Goal: Task Accomplishment & Management: Use online tool/utility

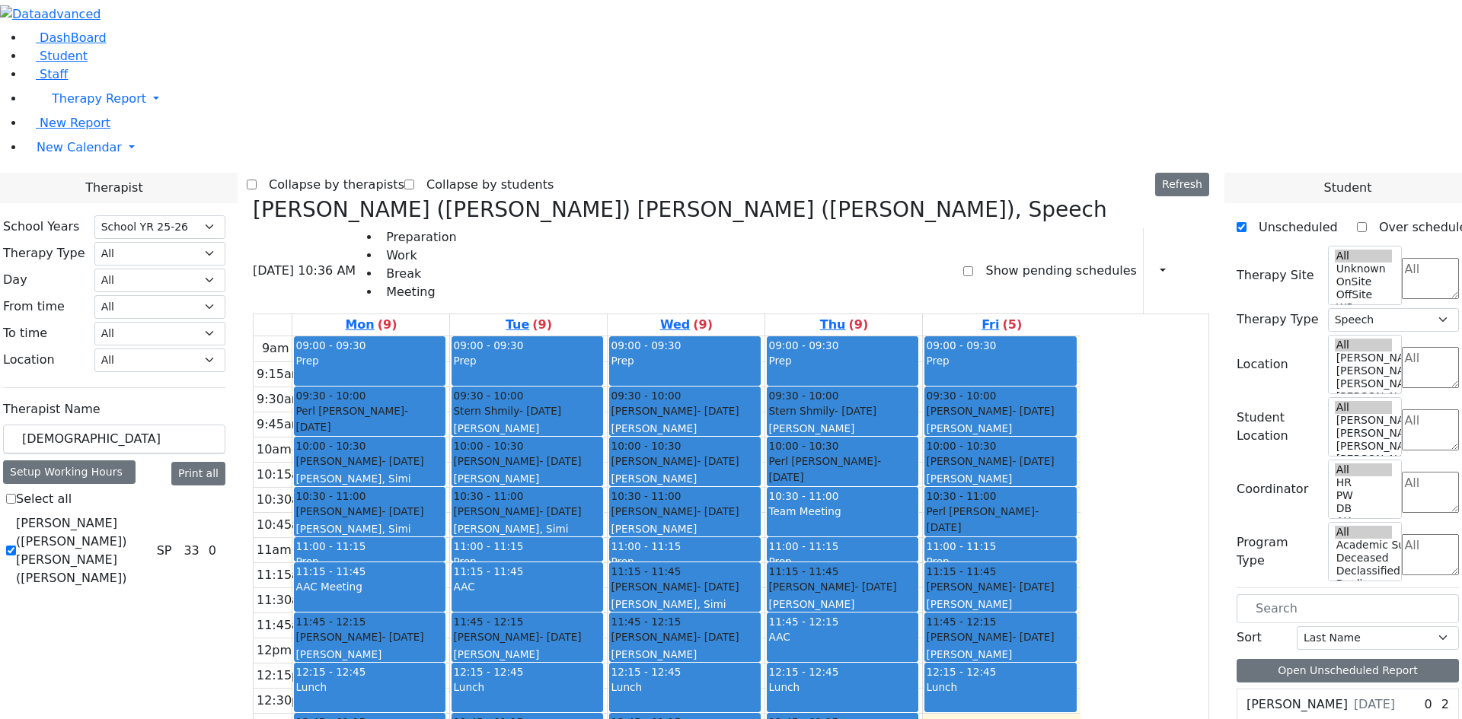
select select "212"
select select "3"
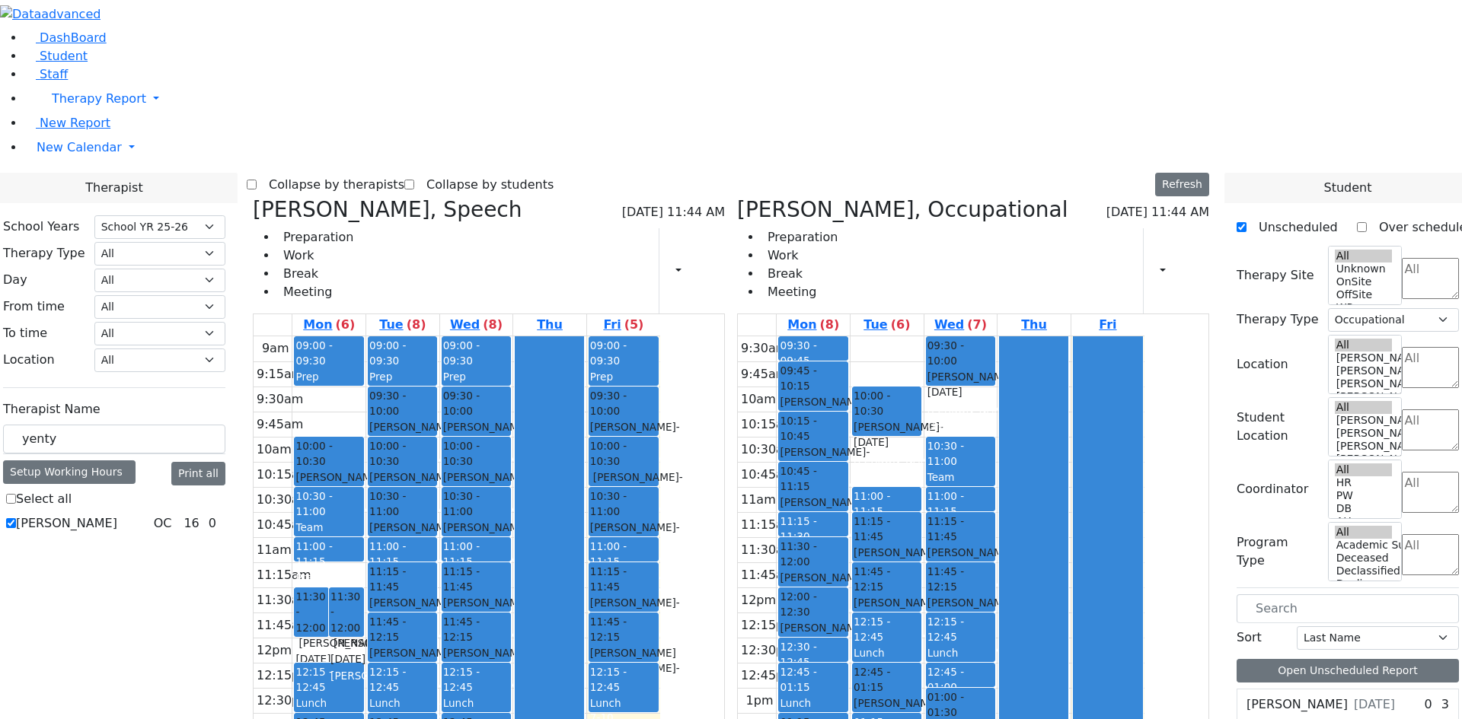
select select "212"
select select "1"
click at [1067, 336] on div at bounding box center [1034, 611] width 68 height 551
click at [1060, 336] on div "9:30am 9:45am 10am 10:15am 10:30am 10:45am 11am 11:15am 11:30am 11:45am 12pm 12…" at bounding box center [941, 612] width 407 height 553
click at [737, 197] on icon at bounding box center [737, 209] width 0 height 25
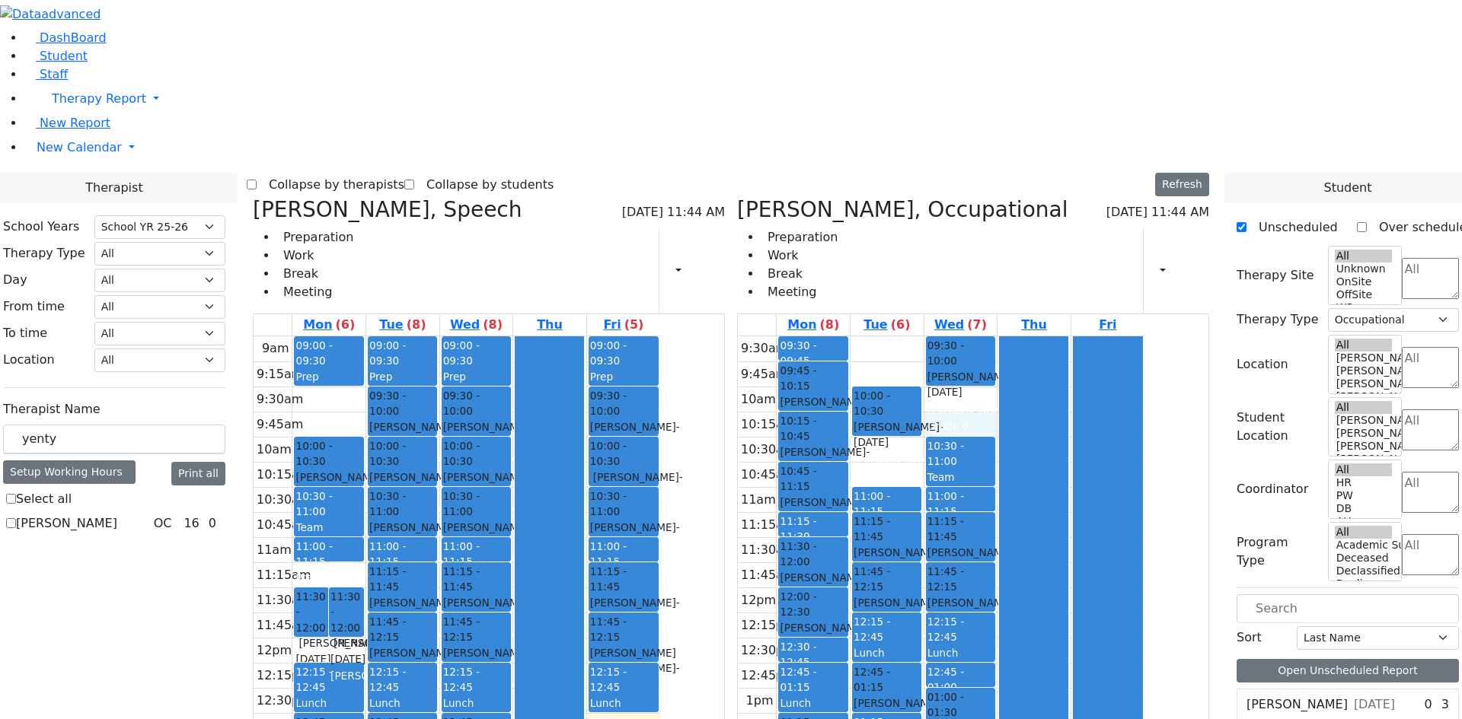
checkbox input "false"
select select
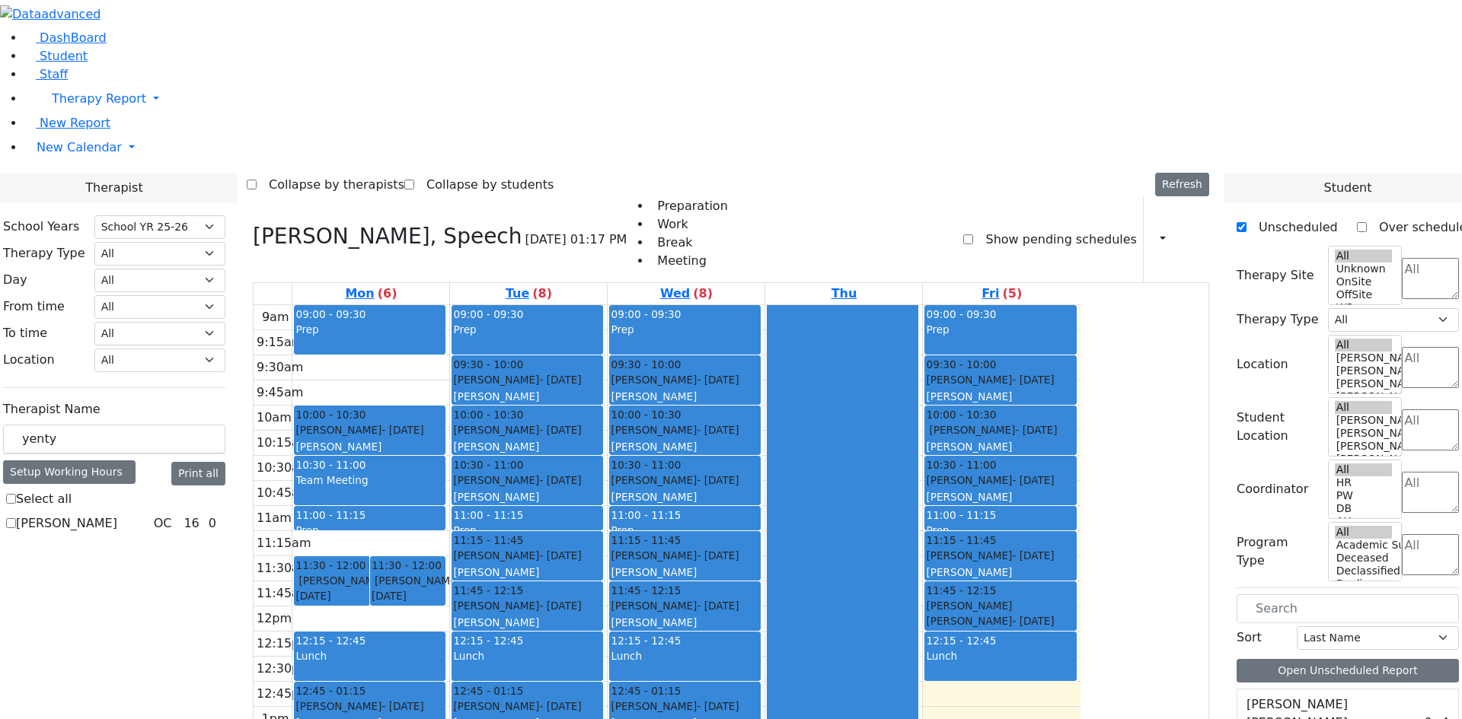
click at [917, 375] on div at bounding box center [842, 605] width 150 height 601
click at [410, 224] on h3 "[PERSON_NAME], Speech" at bounding box center [387, 237] width 269 height 26
click at [253, 224] on icon at bounding box center [253, 236] width 0 height 25
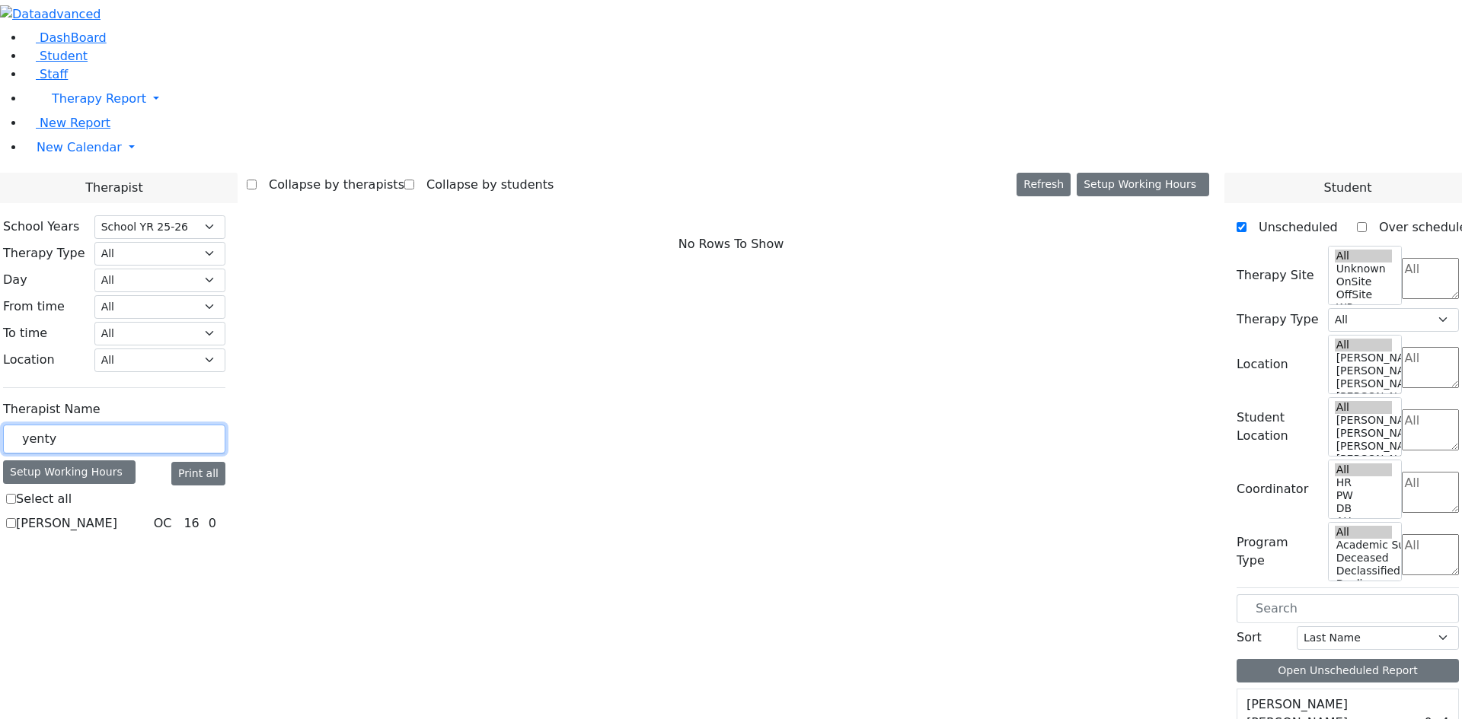
drag, startPoint x: 257, startPoint y: 271, endPoint x: 161, endPoint y: 260, distance: 97.4
type input "tova"
click at [117, 515] on label "[PERSON_NAME]" at bounding box center [66, 524] width 101 height 18
click at [16, 518] on input "[PERSON_NAME]" at bounding box center [11, 523] width 10 height 10
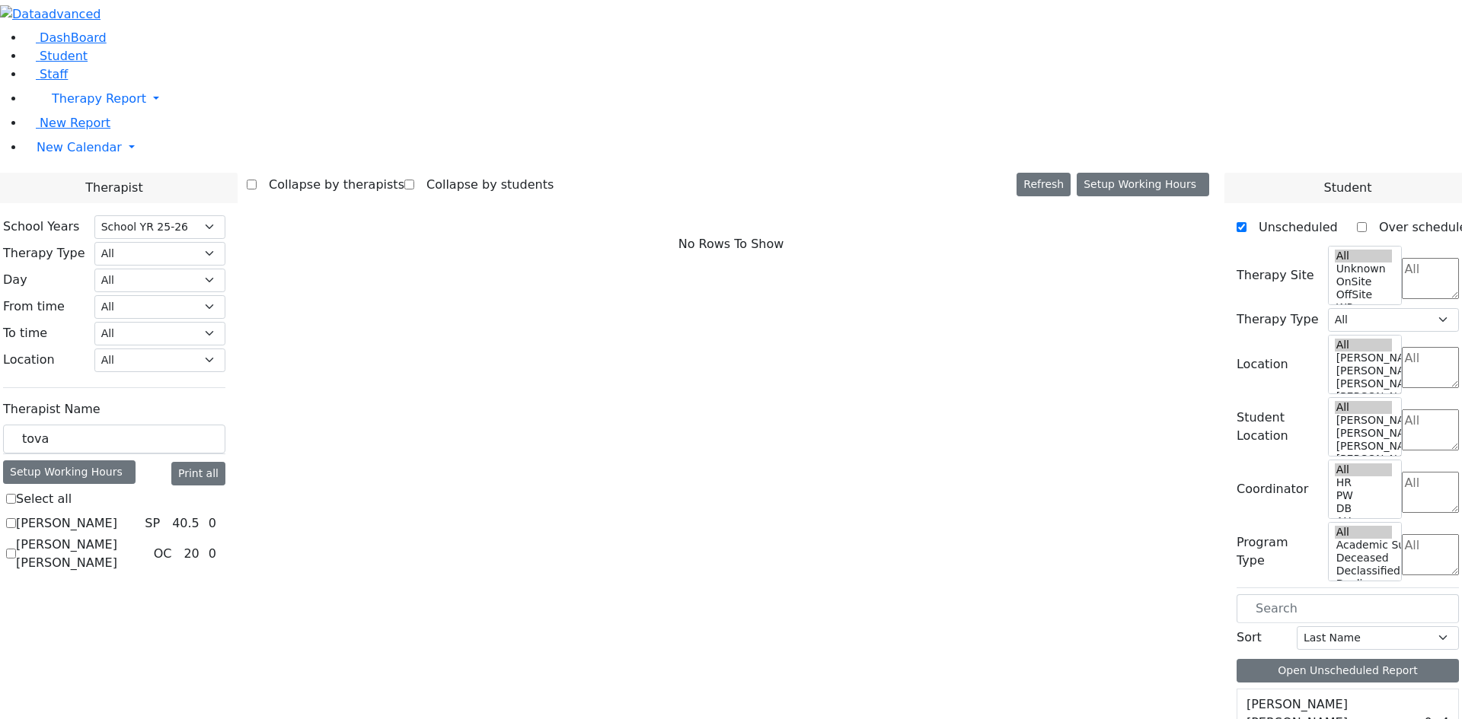
checkbox input "true"
select select "3"
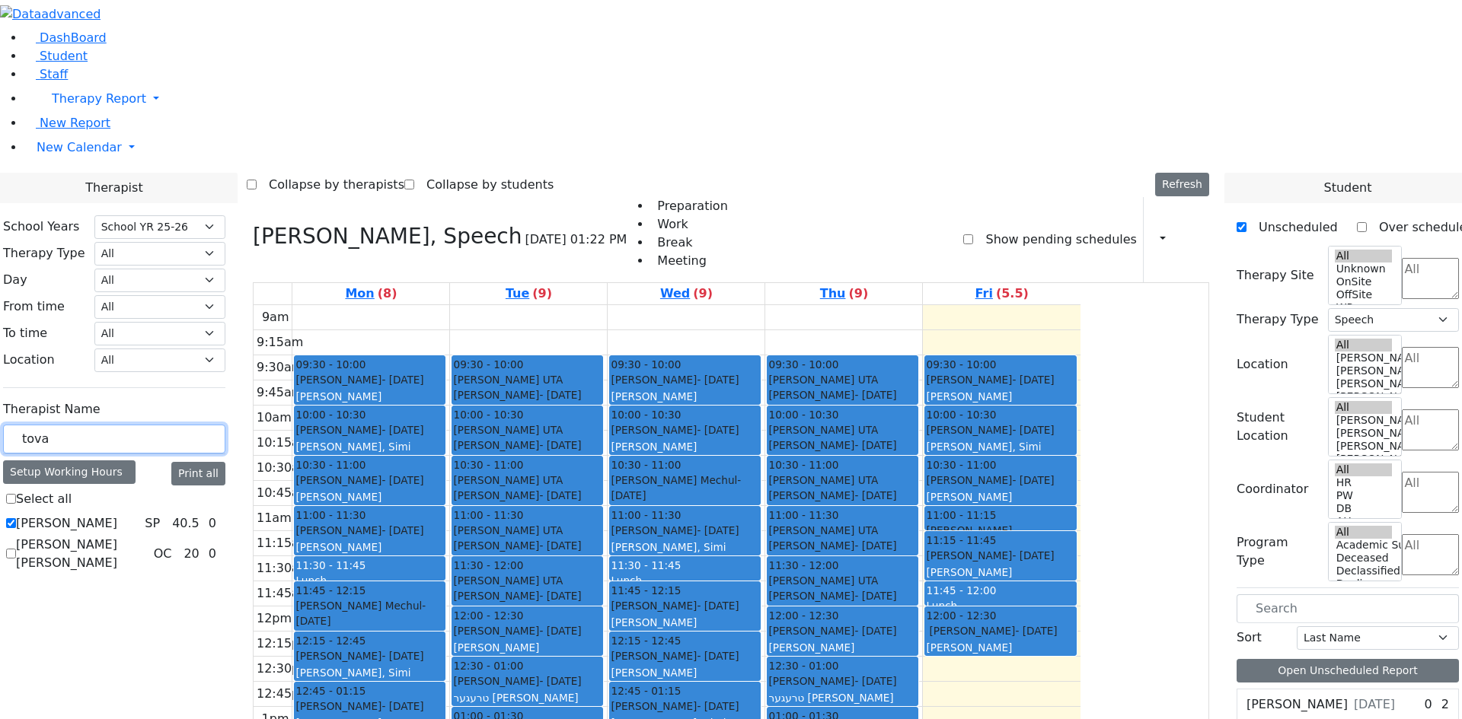
drag, startPoint x: 258, startPoint y: 268, endPoint x: 188, endPoint y: 278, distance: 70.7
click at [188, 425] on div "tova" at bounding box center [114, 440] width 222 height 30
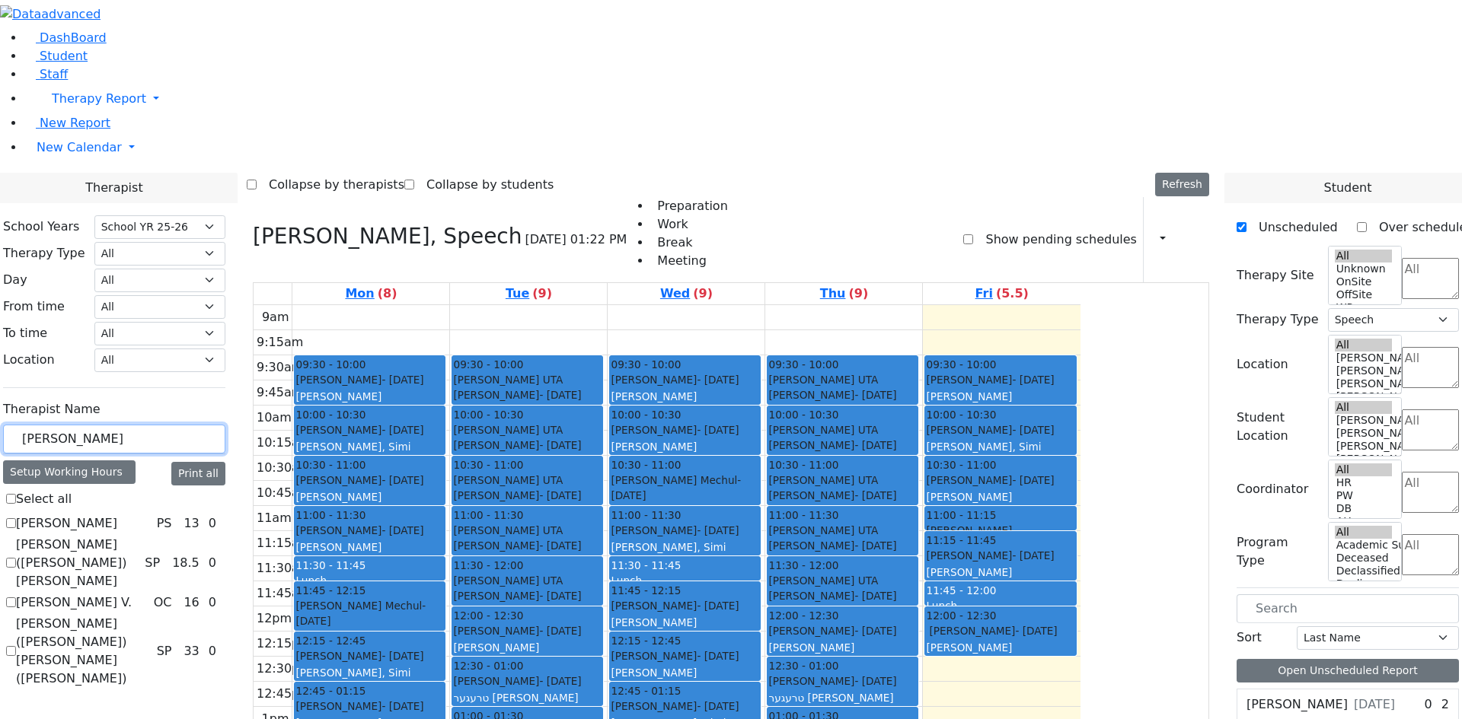
type input "[PERSON_NAME]"
click at [139, 536] on label "[PERSON_NAME] ([PERSON_NAME]) [PERSON_NAME]" at bounding box center [77, 563] width 123 height 55
click at [16, 558] on input "[PERSON_NAME] ([PERSON_NAME]) [PERSON_NAME]" at bounding box center [11, 563] width 10 height 10
checkbox input "true"
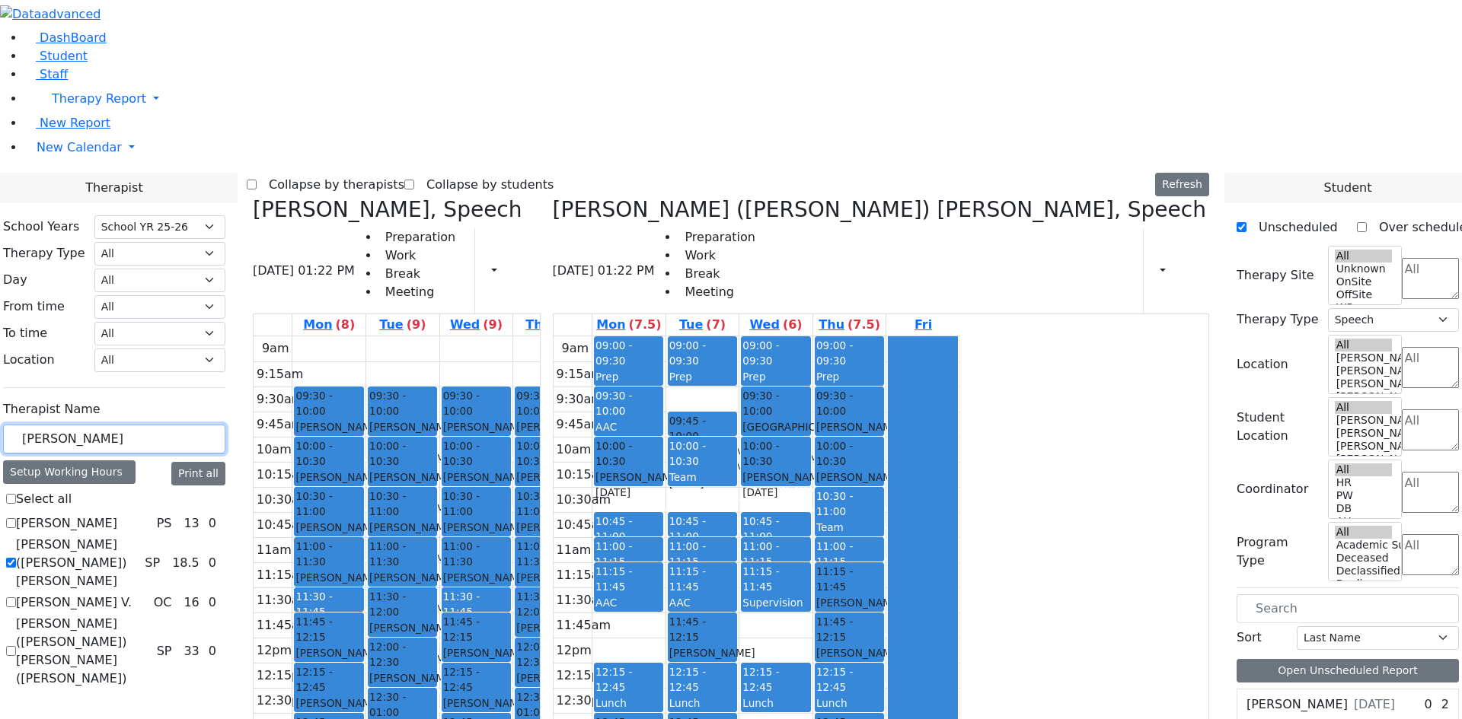
drag, startPoint x: 231, startPoint y: 272, endPoint x: 179, endPoint y: 271, distance: 51.8
click at [179, 271] on div "School Years Select School YR Summer YR 25 School YR 25-26 Summer YR 25 School …" at bounding box center [114, 453] width 247 height 500
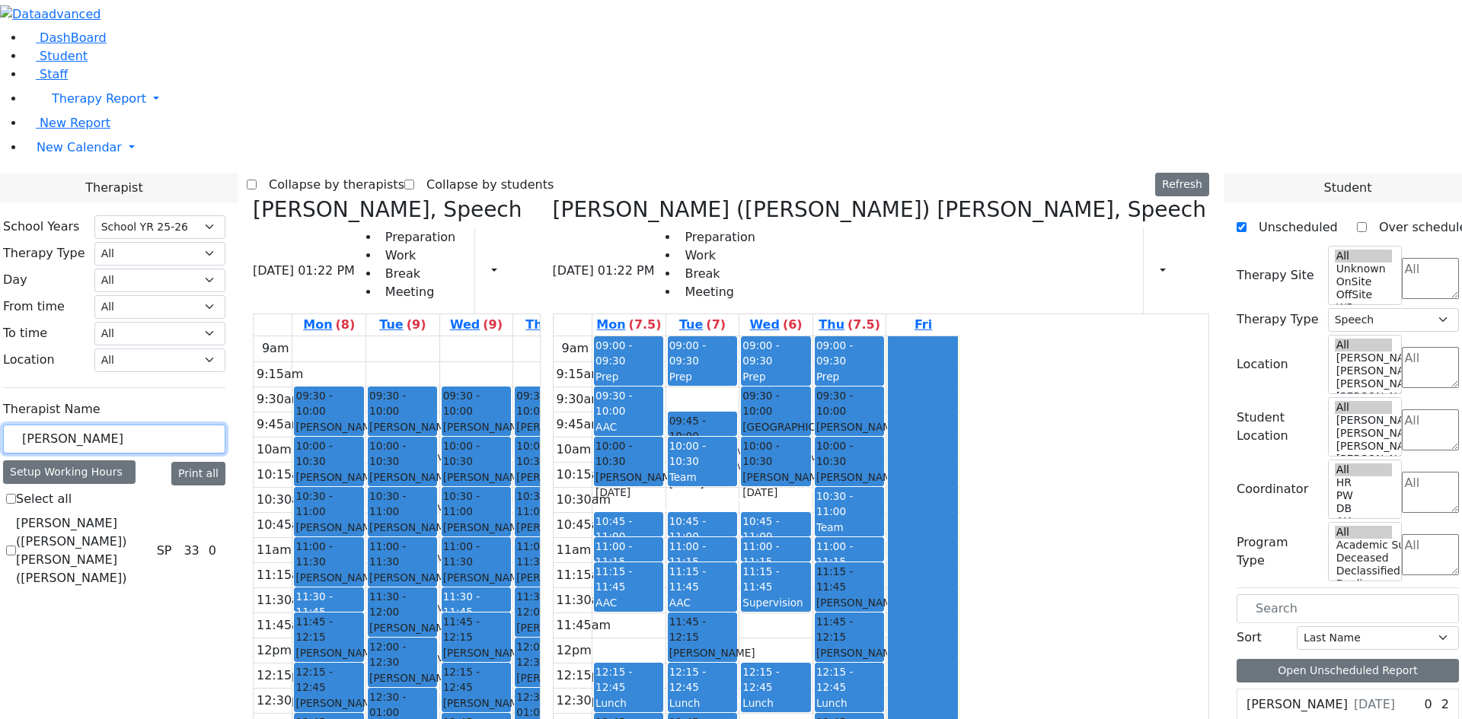
click at [660, 636] on div "9am 9:15am 9:30am 9:45am 10am 10:15am 10:30am 10:45am 11am 11:15am 11:30am 11:4…" at bounding box center [457, 637] width 407 height 603
drag, startPoint x: 626, startPoint y: 544, endPoint x: 1052, endPoint y: 504, distance: 428.2
click at [1051, 501] on div "[PERSON_NAME], Speech [DATE] 01:22 PM Preparation Work Break Meeting Print Sche…" at bounding box center [731, 569] width 968 height 744
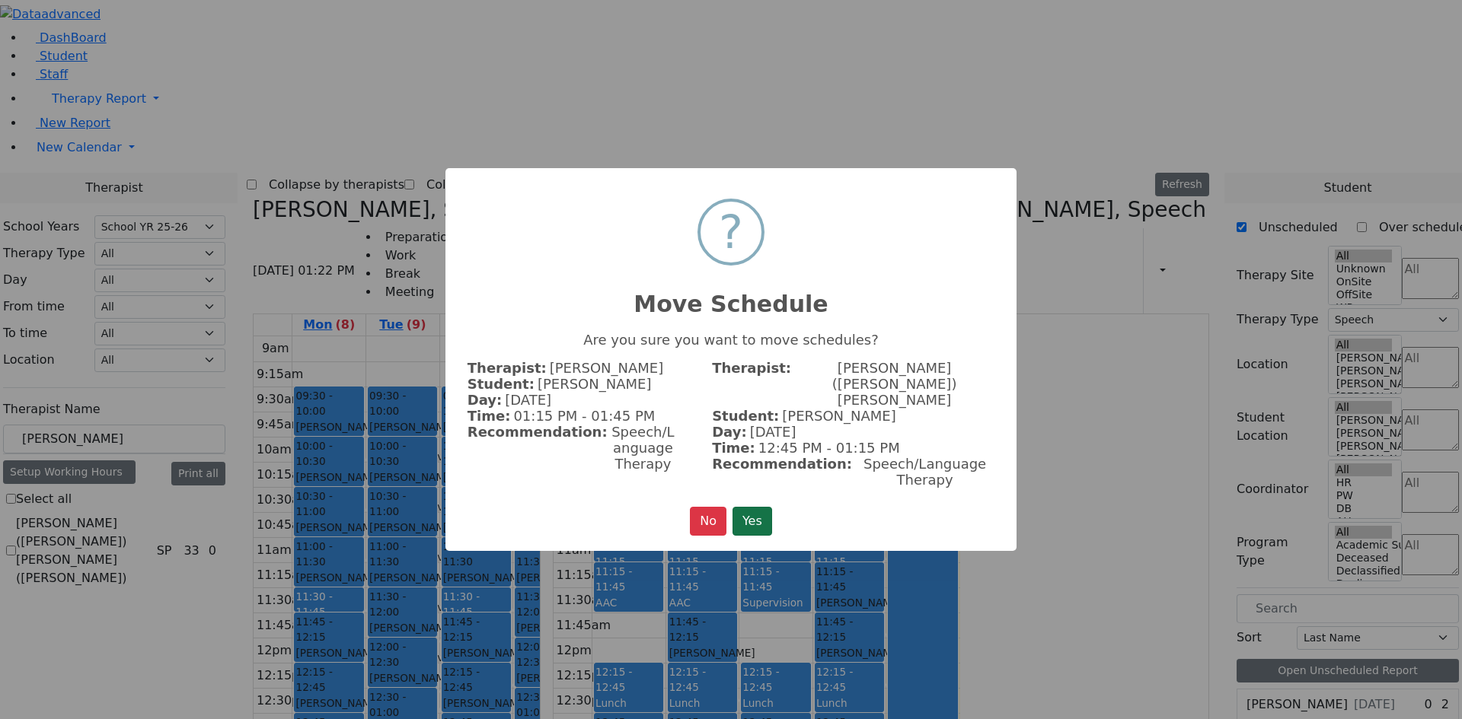
click at [751, 507] on button "Yes" at bounding box center [752, 521] width 40 height 29
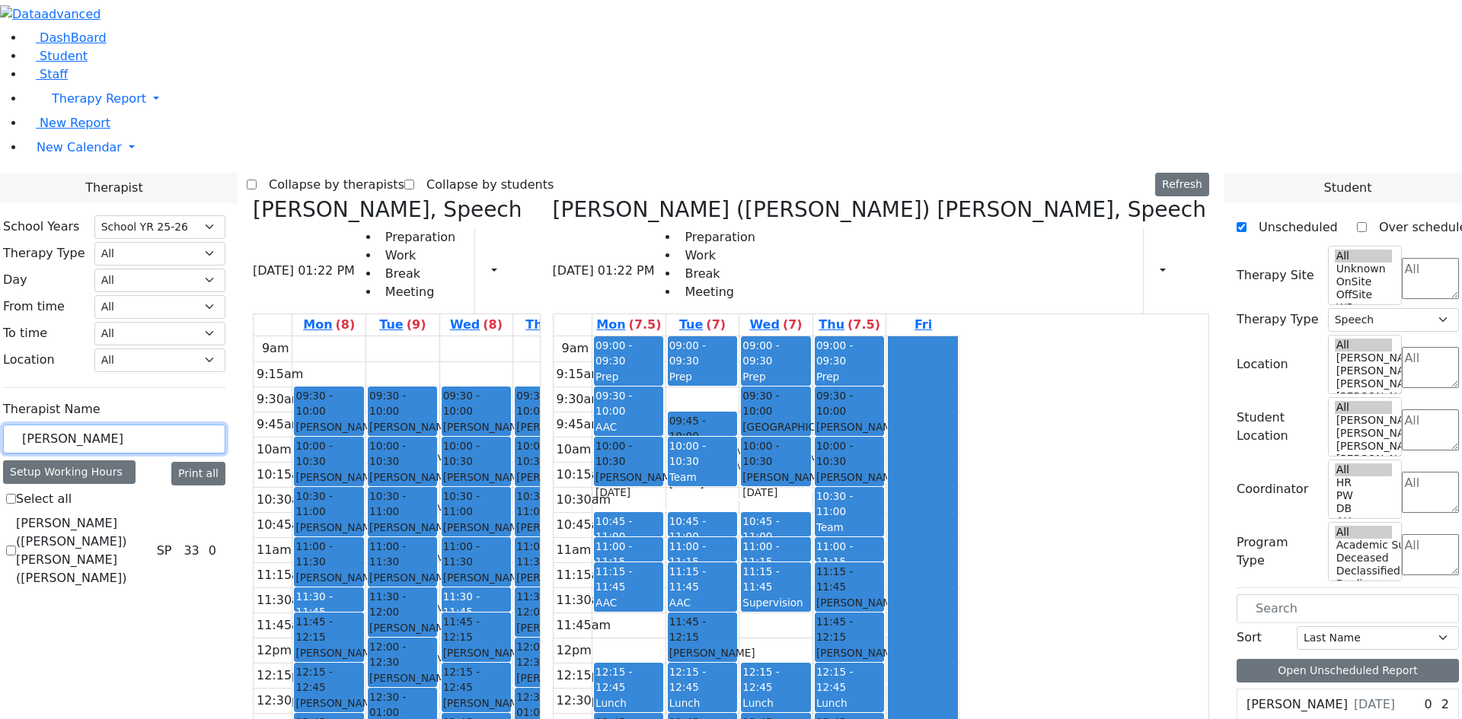
click at [882, 470] on div "[PERSON_NAME] - [DATE]" at bounding box center [849, 485] width 66 height 31
click at [1278, 696] on label "[PERSON_NAME]" at bounding box center [1296, 705] width 101 height 18
click at [1296, 696] on label "[PERSON_NAME]" at bounding box center [1296, 705] width 101 height 18
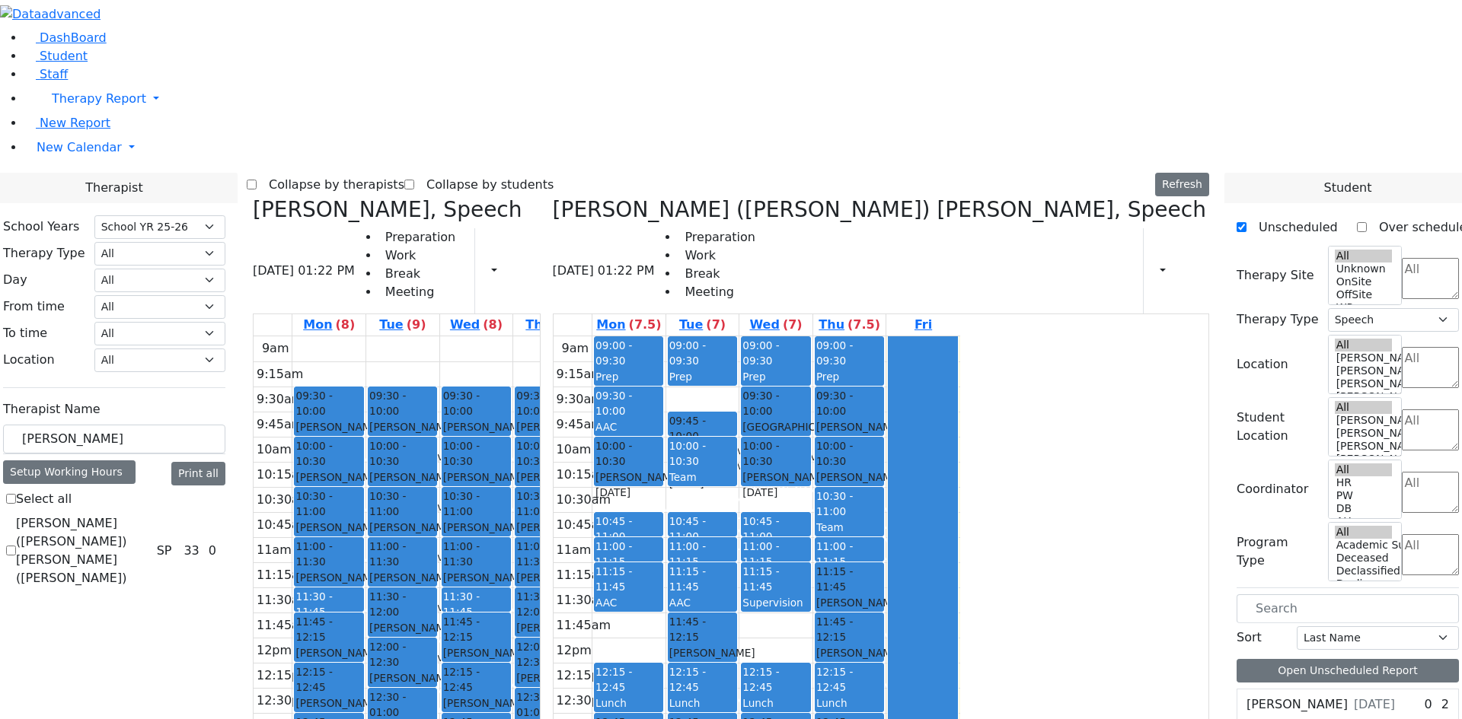
click at [1296, 696] on label "[PERSON_NAME]" at bounding box center [1296, 705] width 101 height 18
click at [511, 588] on link "11:30 - 11:45 Lunch" at bounding box center [476, 600] width 69 height 24
click at [513, 459] on div "09:30 - 10:00 [PERSON_NAME] - [DATE] [PERSON_NAME] 10:00 - 10:30 [PERSON_NAME] …" at bounding box center [476, 637] width 73 height 603
click at [631, 381] on button "Delete Selected Schedule" at bounding box center [692, 382] width 151 height 24
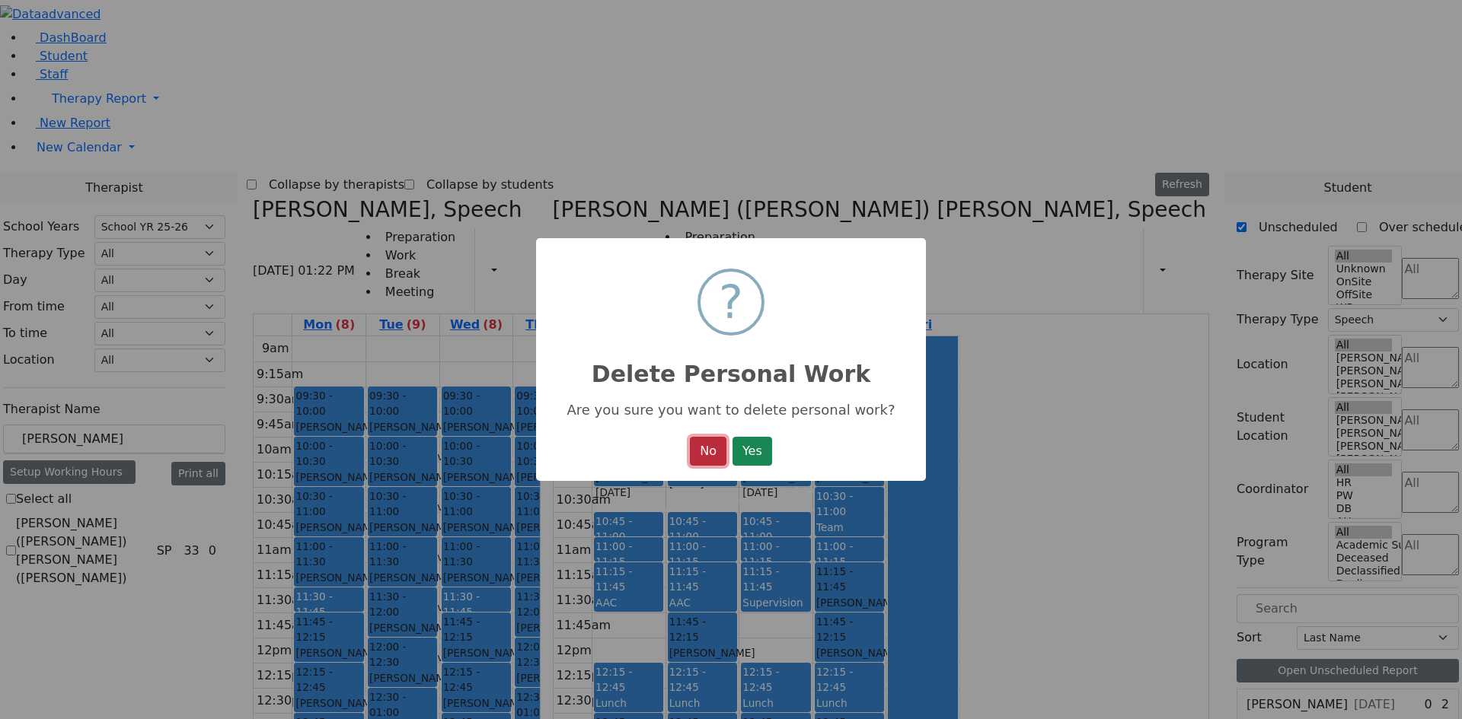
click at [719, 458] on button "No" at bounding box center [708, 451] width 37 height 29
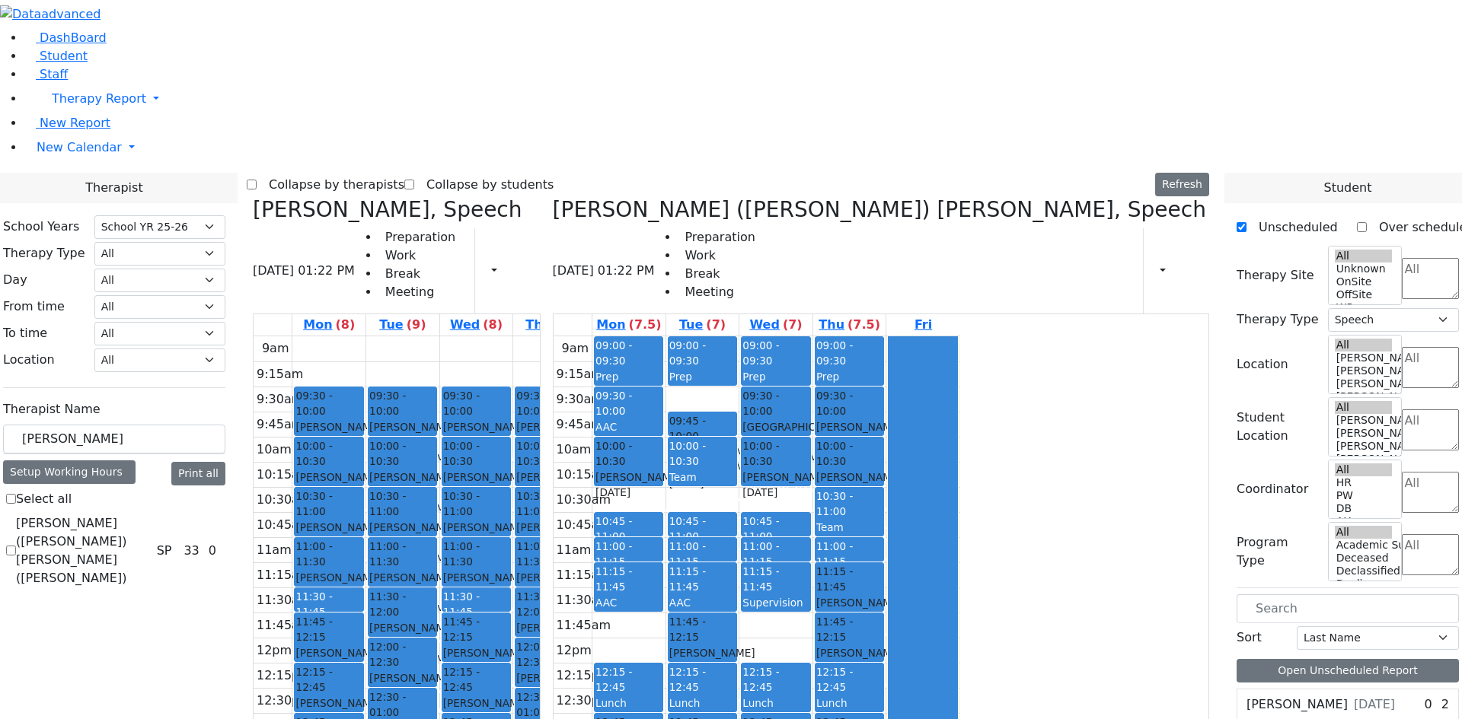
click at [509, 696] on div "[PERSON_NAME] - [DATE]" at bounding box center [476, 711] width 66 height 31
drag, startPoint x: 631, startPoint y: 474, endPoint x: 636, endPoint y: 403, distance: 70.9
click at [513, 343] on div "09:30 - 10:00 [PERSON_NAME] - [DATE] [PERSON_NAME] 10:00 - 10:30 [PERSON_NAME] …" at bounding box center [476, 637] width 73 height 603
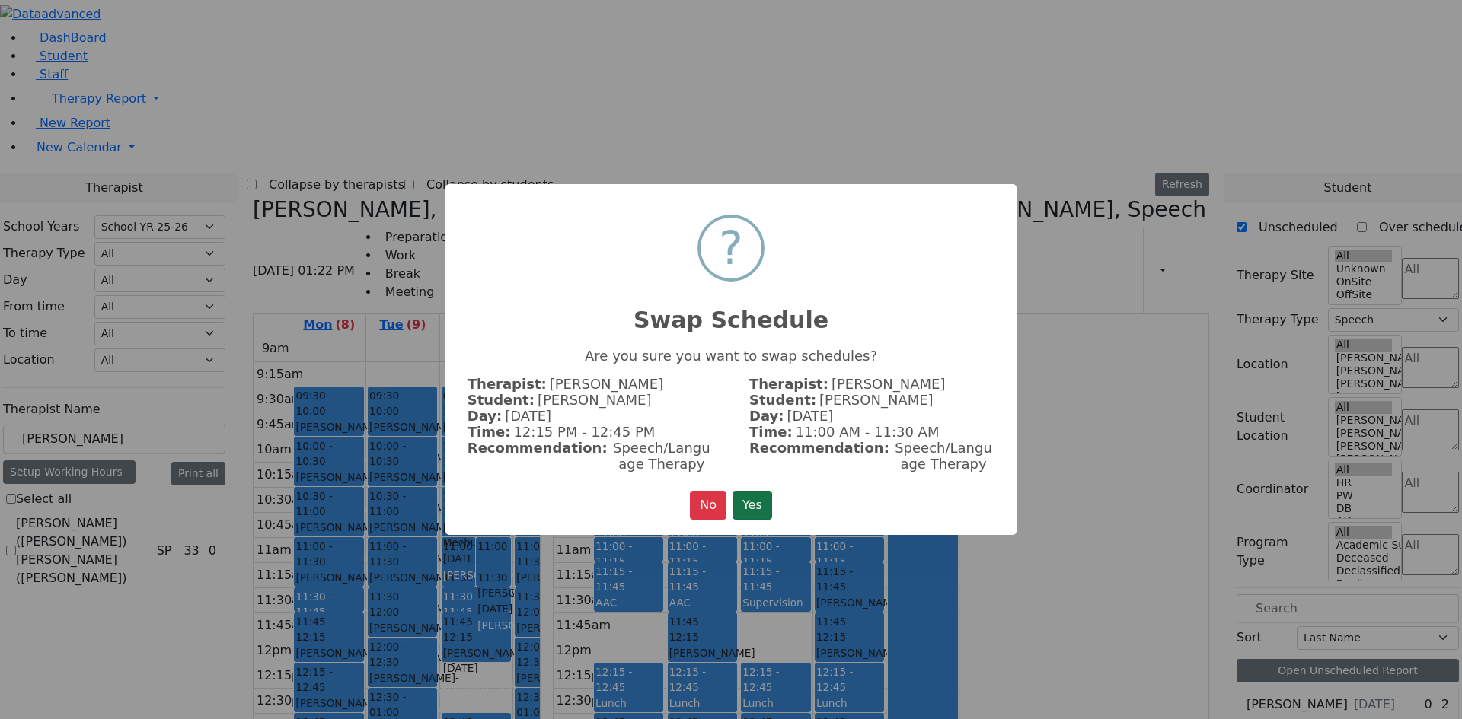
click at [737, 502] on button "Yes" at bounding box center [752, 505] width 40 height 29
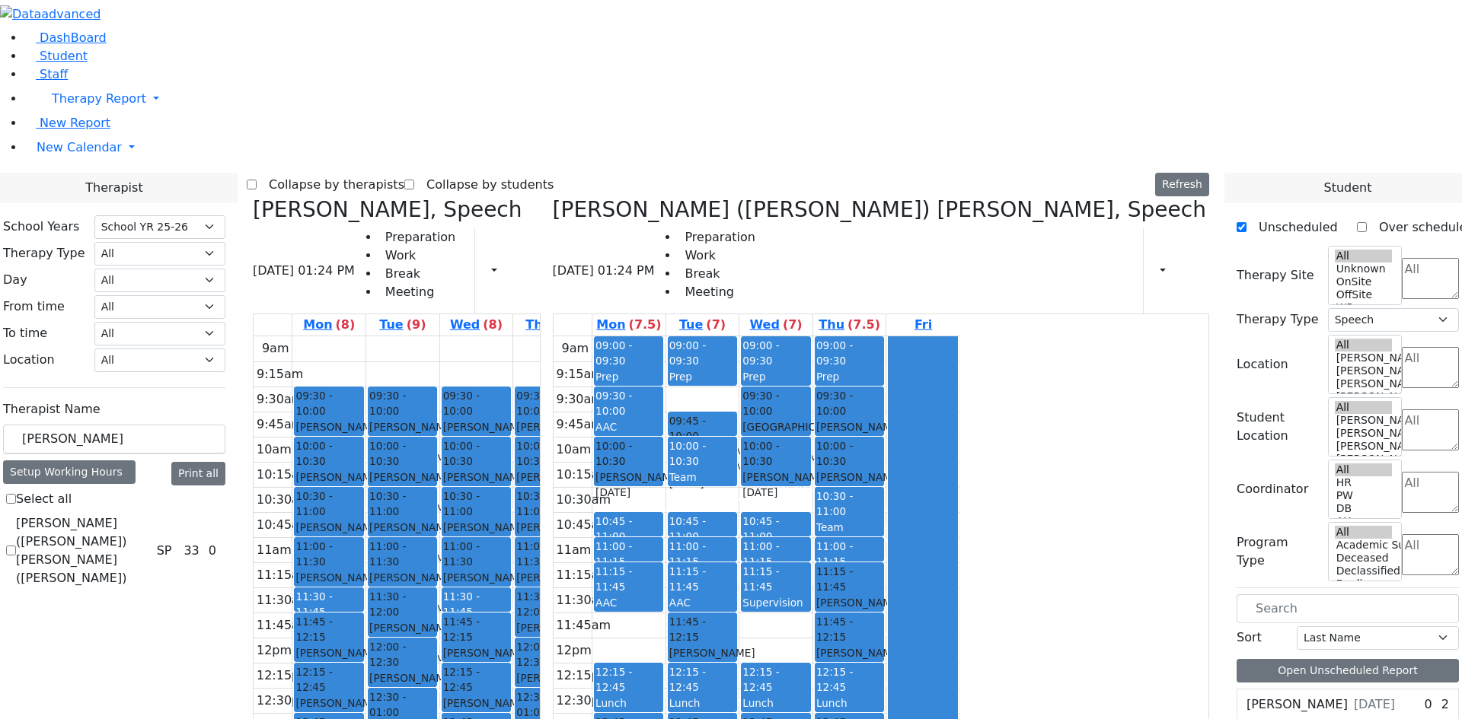
click at [660, 514] on div "9am 9:15am 9:30am 9:45am 10am 10:15am 10:30am 10:45am 11am 11:15am 11:30am 11:4…" at bounding box center [457, 637] width 407 height 603
drag, startPoint x: 270, startPoint y: 260, endPoint x: 159, endPoint y: 260, distance: 111.1
type input "tova"
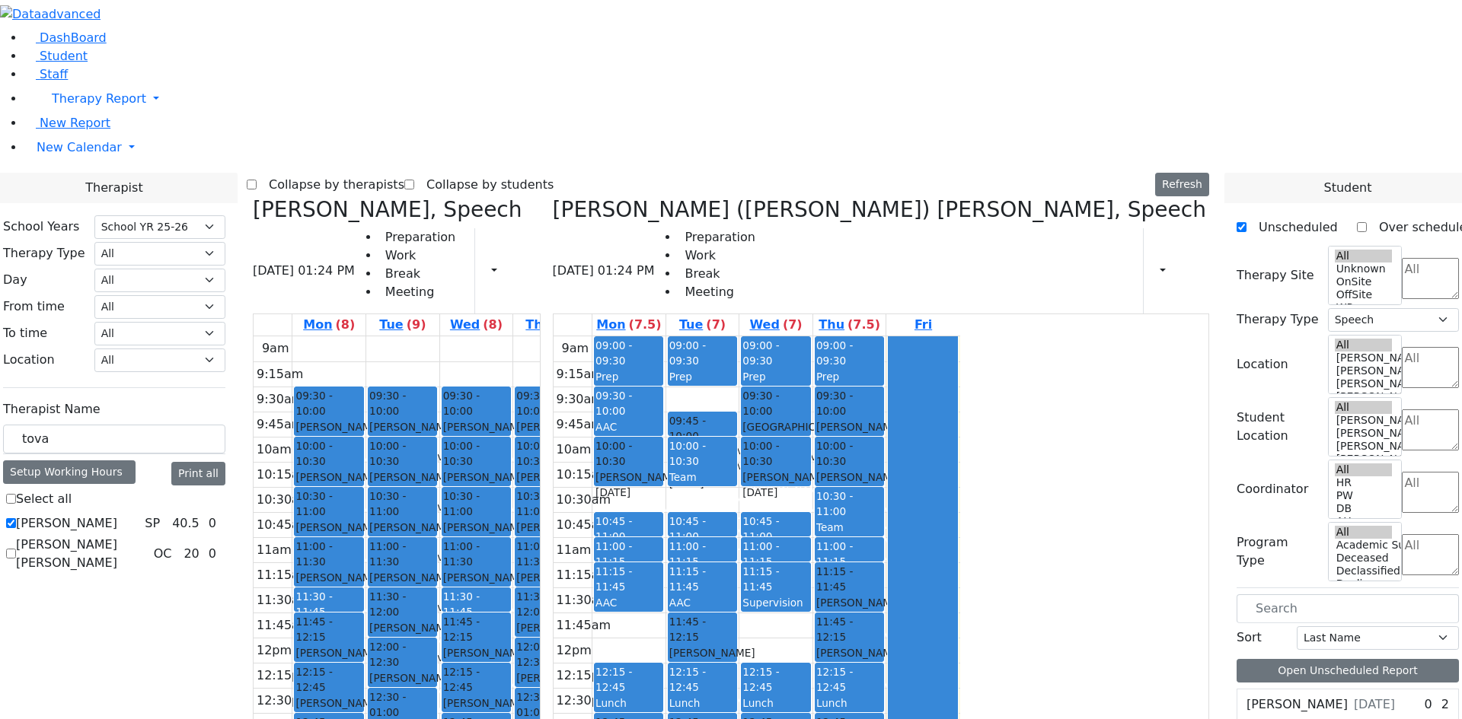
click at [117, 515] on label "[PERSON_NAME]" at bounding box center [66, 524] width 101 height 18
click at [16, 518] on input "[PERSON_NAME]" at bounding box center [11, 523] width 10 height 10
checkbox input "false"
select select
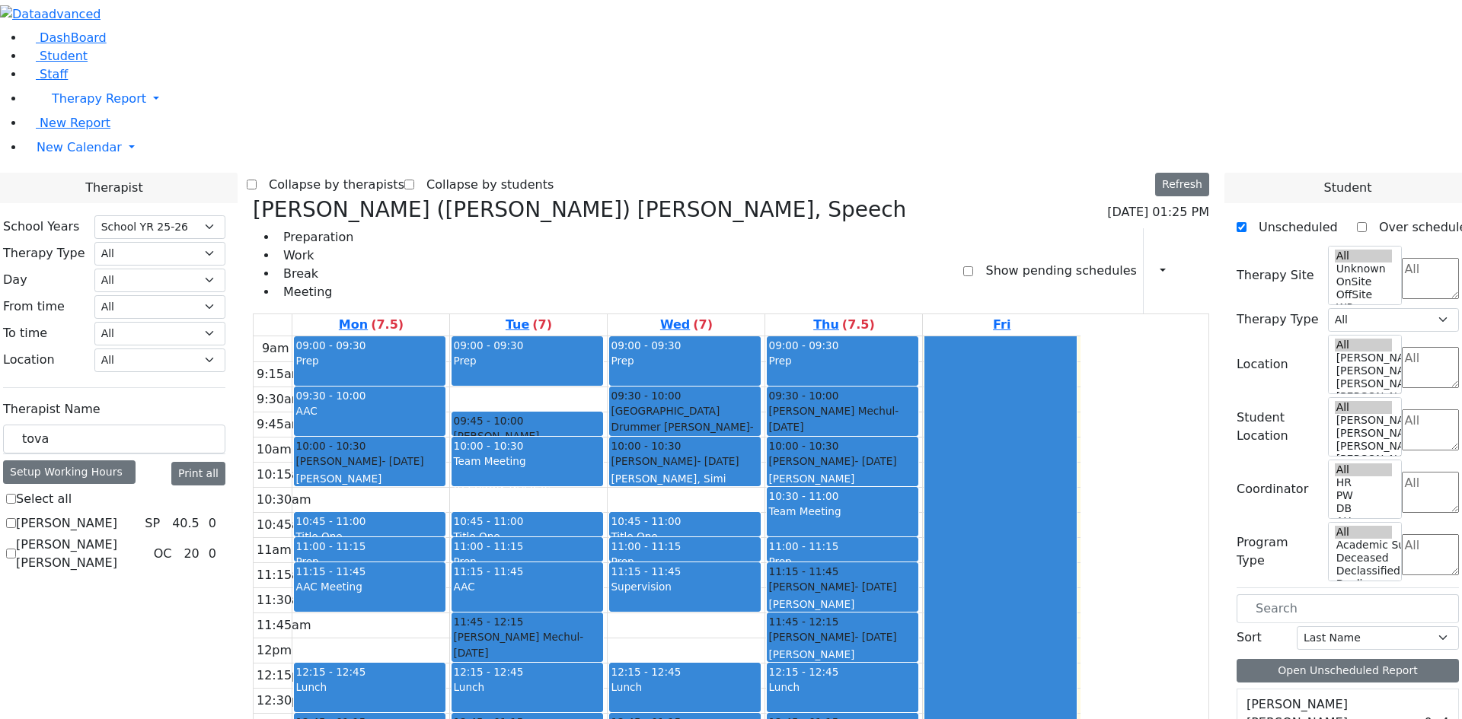
click at [117, 515] on label "[PERSON_NAME]" at bounding box center [66, 524] width 101 height 18
click at [16, 518] on input "[PERSON_NAME]" at bounding box center [11, 523] width 10 height 10
checkbox input "true"
select select "3"
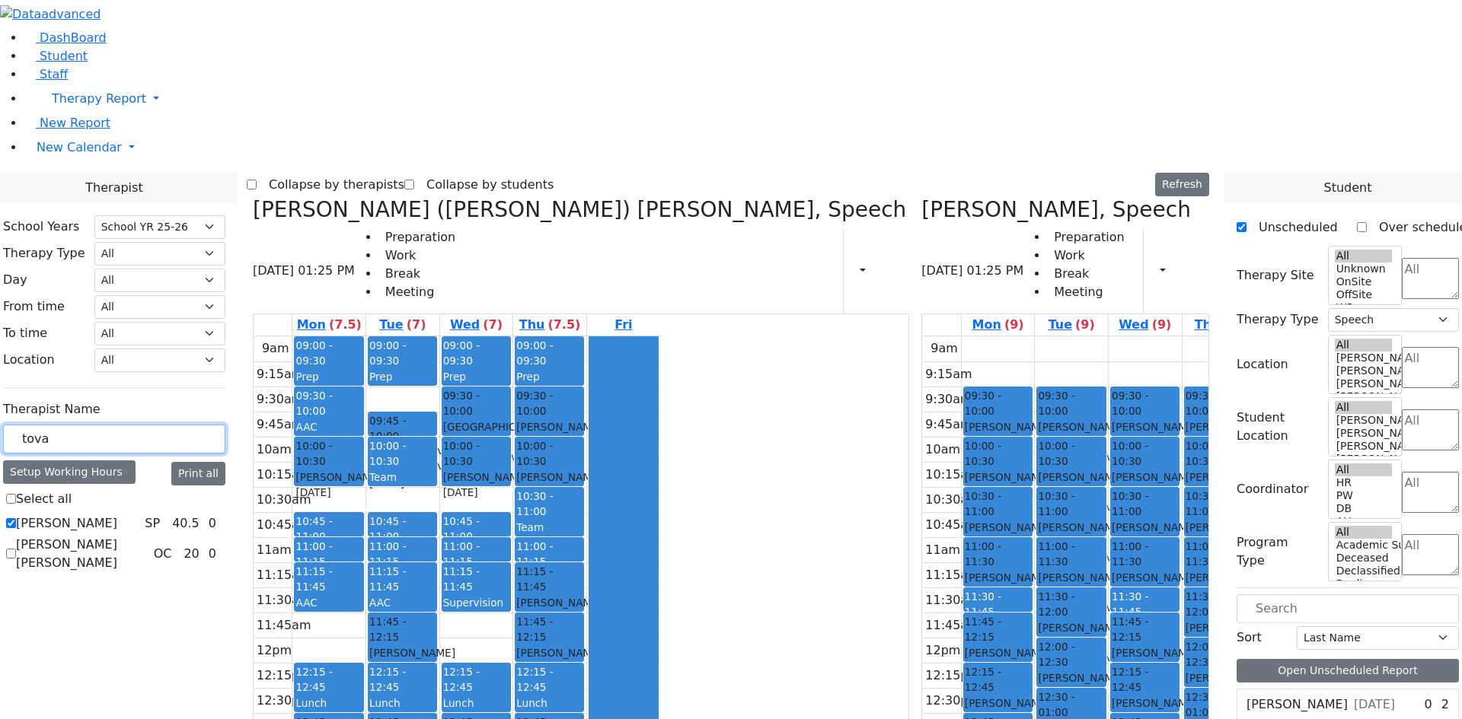
drag, startPoint x: 258, startPoint y: 263, endPoint x: 175, endPoint y: 268, distance: 83.1
click at [175, 268] on div "School Years Select School YR Summer YR 25 School YR 25-26 Summer YR 25 School …" at bounding box center [114, 395] width 247 height 384
type input "[DEMOGRAPHIC_DATA]"
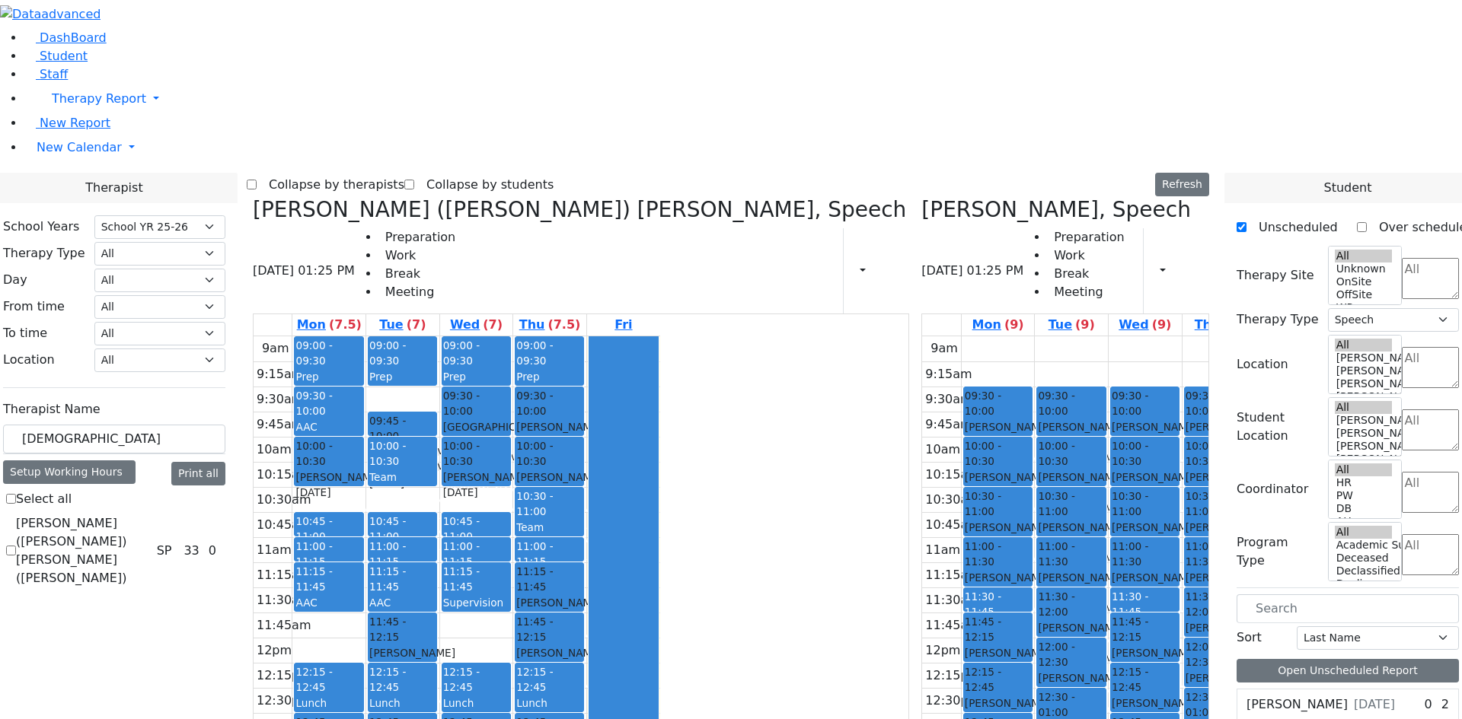
click at [151, 515] on label "[PERSON_NAME] ([PERSON_NAME]) [PERSON_NAME] ([PERSON_NAME])" at bounding box center [83, 551] width 135 height 73
click at [16, 546] on input "[PERSON_NAME] ([PERSON_NAME]) [PERSON_NAME] ([PERSON_NAME])" at bounding box center [11, 551] width 10 height 10
checkbox input "true"
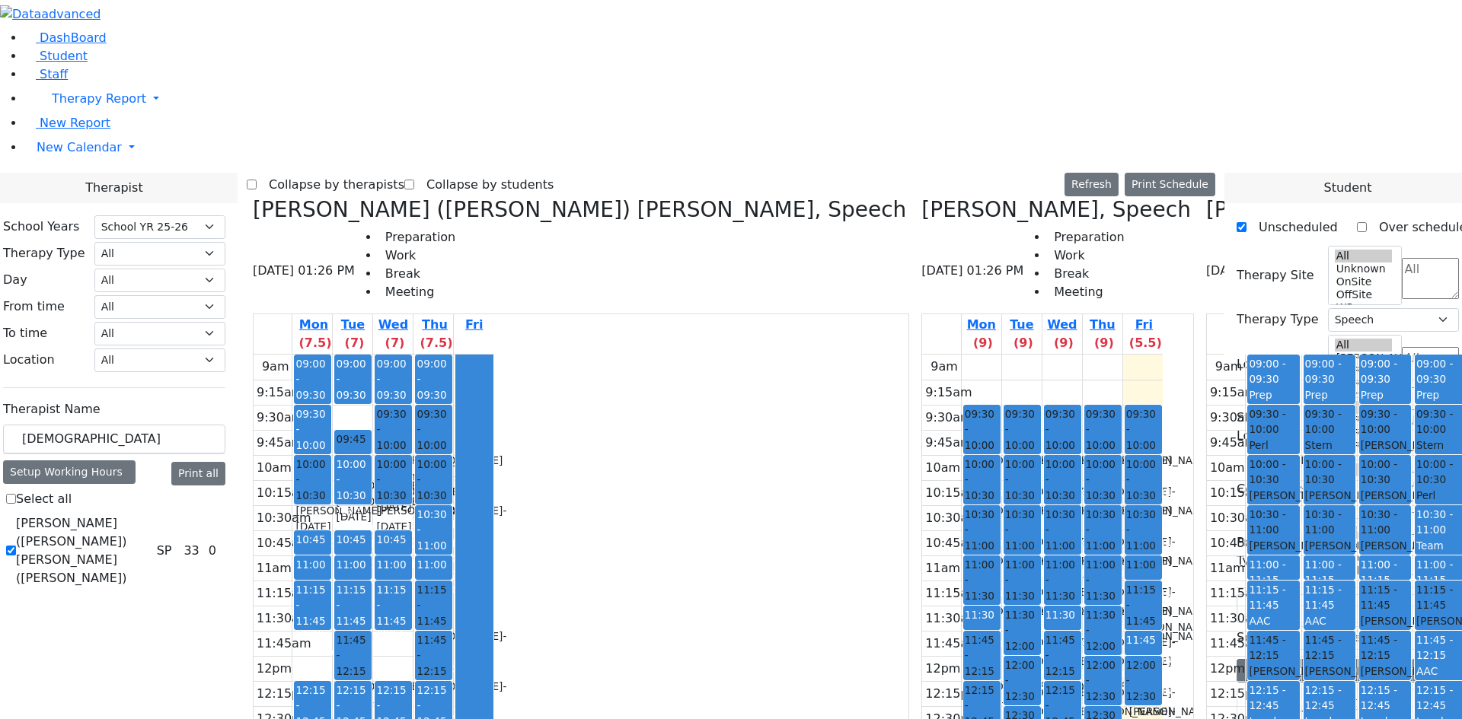
click at [400, 197] on div "[PERSON_NAME] ([PERSON_NAME]) [PERSON_NAME], Speech [DATE] 01:26 PM Preparation…" at bounding box center [581, 581] width 668 height 768
click at [253, 197] on icon at bounding box center [253, 209] width 0 height 25
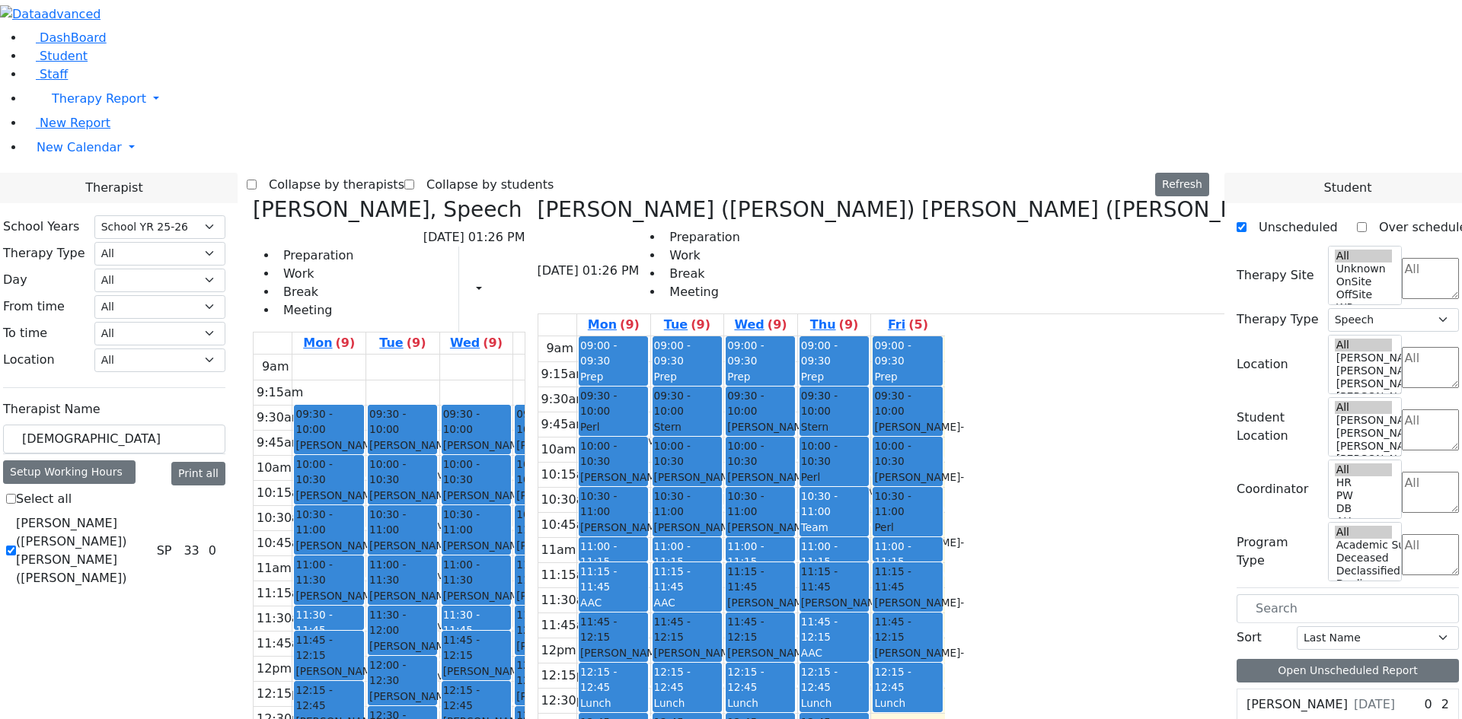
click at [720, 595] on div "AAC" at bounding box center [687, 603] width 66 height 16
click at [499, 384] on button "Delete Lunch" at bounding box center [517, 384] width 84 height 24
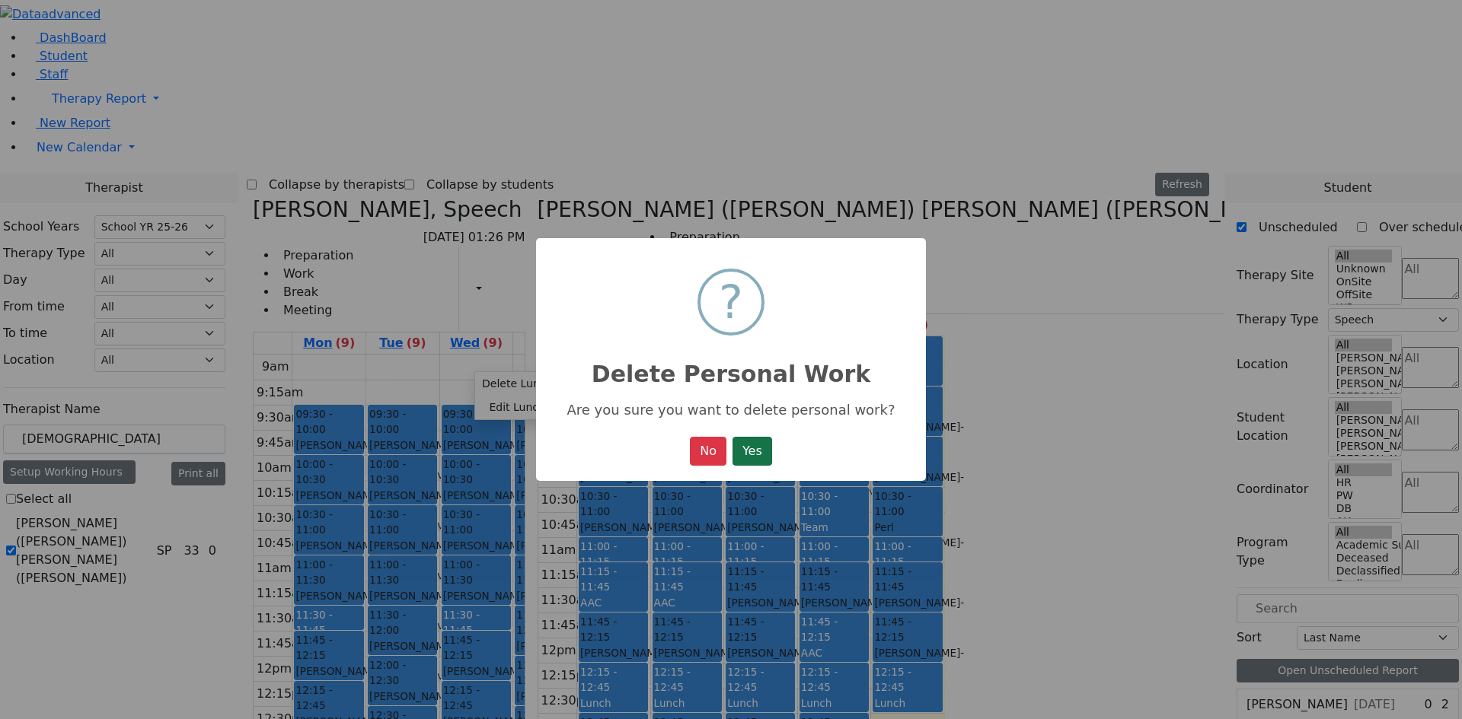
click at [745, 448] on button "Yes" at bounding box center [752, 451] width 40 height 29
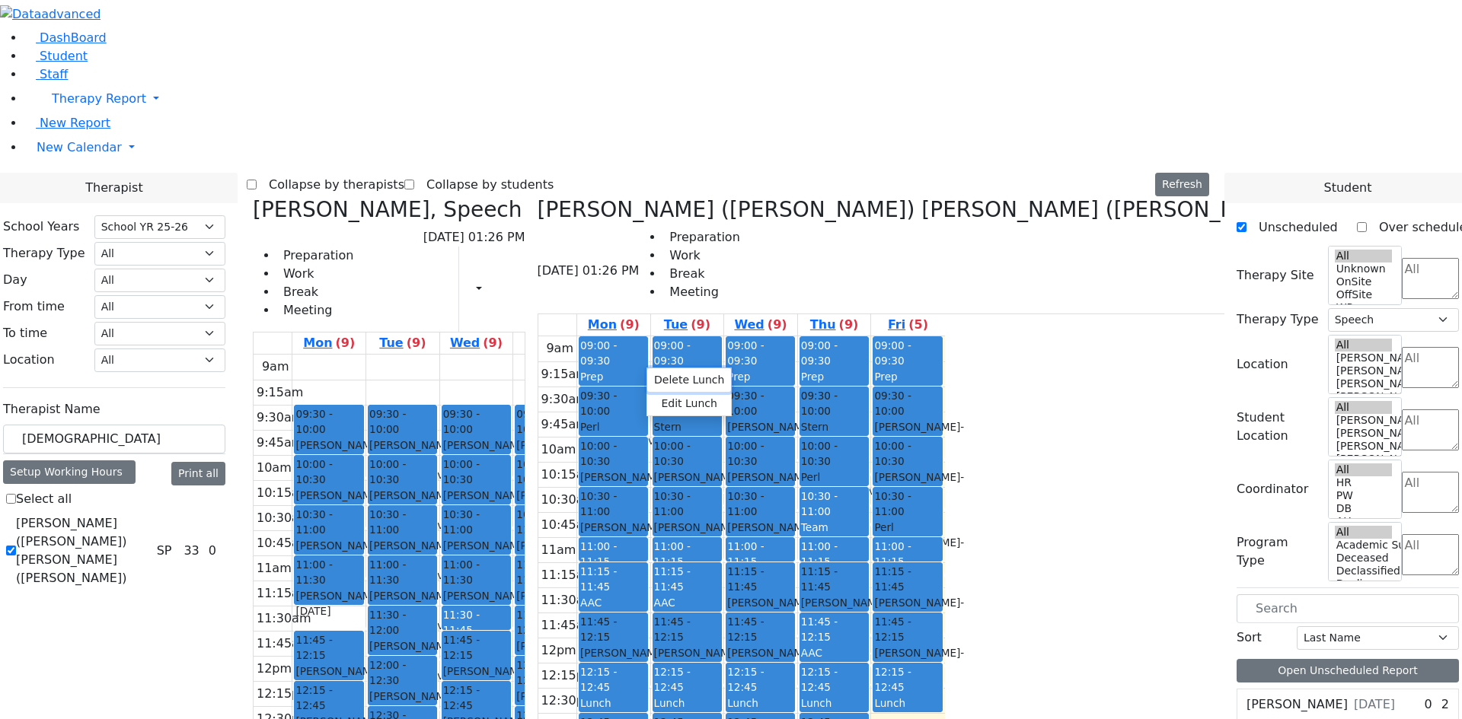
click at [680, 378] on button "Delete Lunch" at bounding box center [689, 380] width 84 height 24
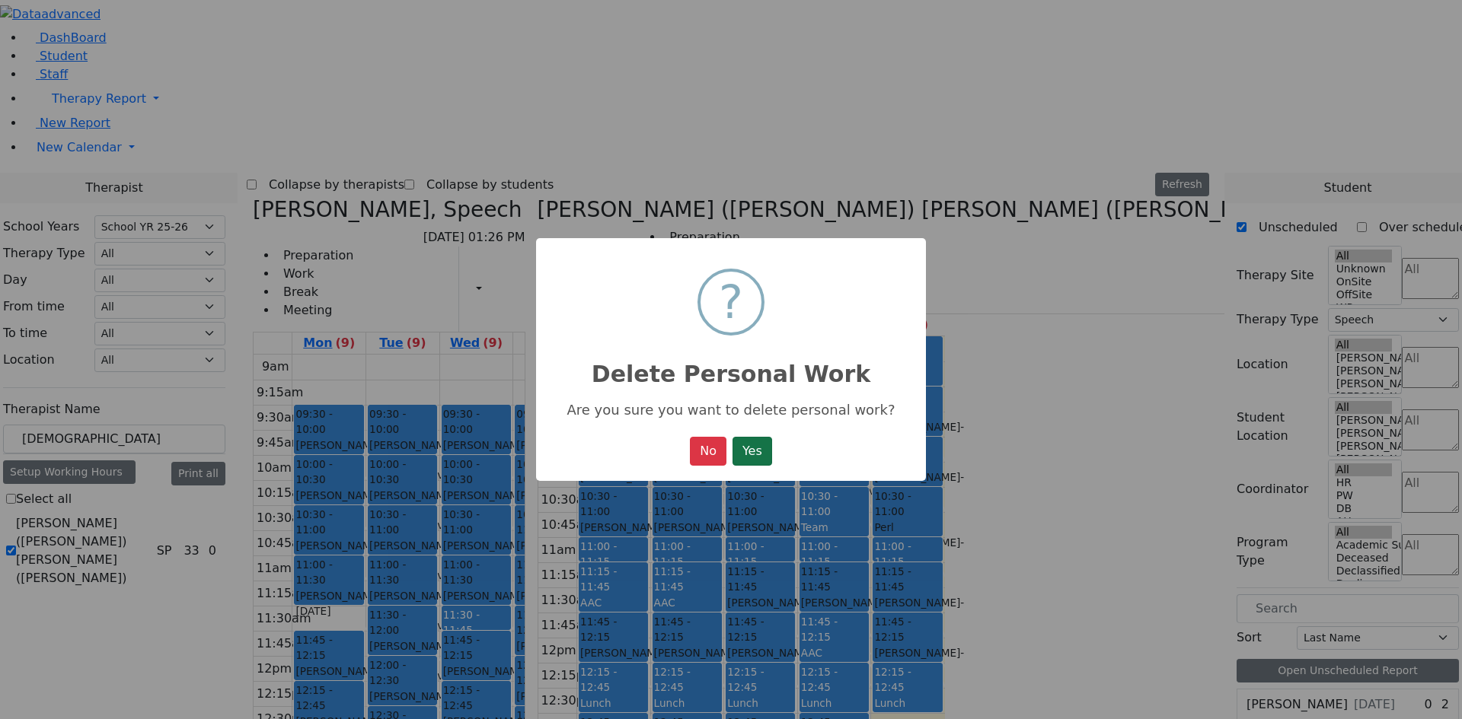
click at [750, 458] on button "Yes" at bounding box center [752, 451] width 40 height 29
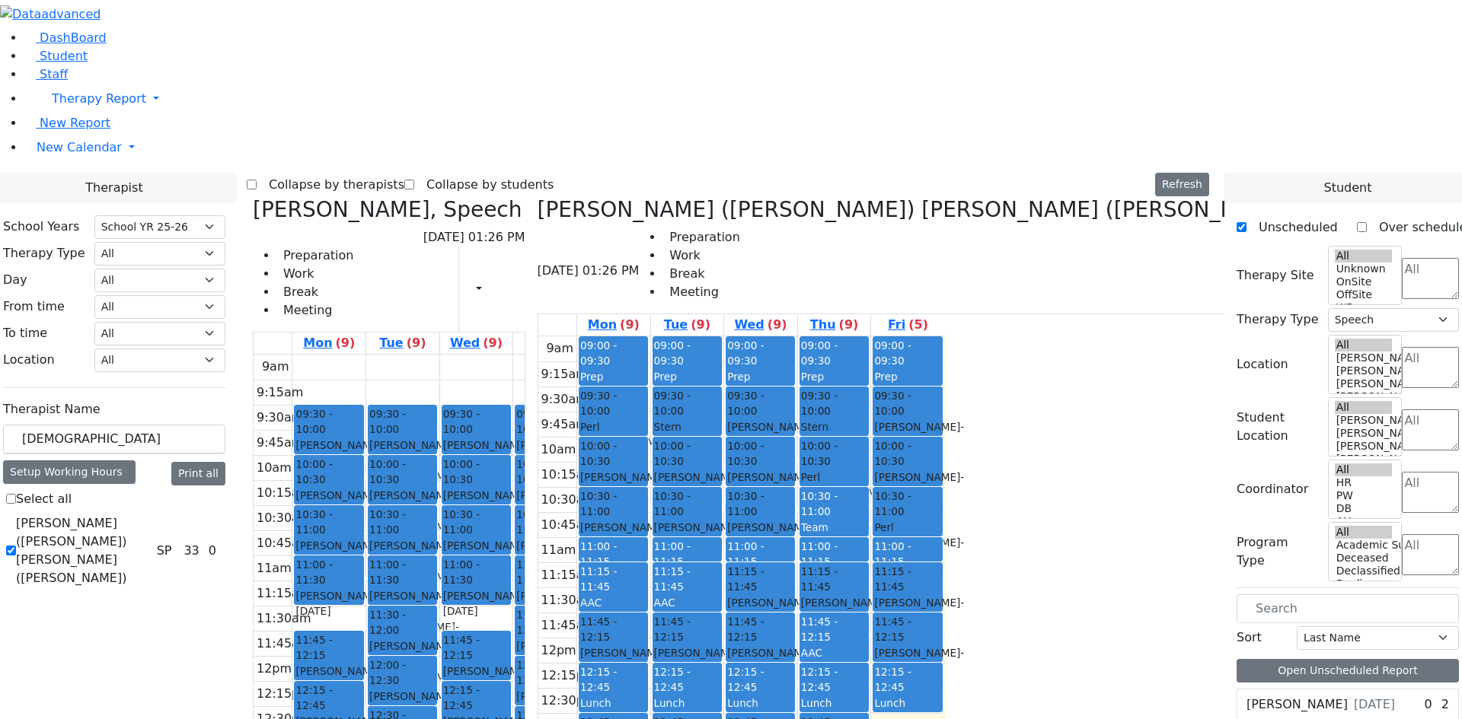
click at [362, 588] on div "[PERSON_NAME] - [DATE]" at bounding box center [328, 603] width 66 height 31
click at [484, 375] on div "9am 9:15am 9:30am 9:45am 10am 10:15am 10:30am 10:45am 11am 11:15am 11:30am 11:4…" at bounding box center [457, 656] width 407 height 603
drag, startPoint x: 480, startPoint y: 327, endPoint x: 479, endPoint y: 344, distance: 17.6
click at [365, 355] on div "09:30 - 10:00 [PERSON_NAME] - [DATE] [PERSON_NAME] 10:00 - 10:30 [PERSON_NAME] …" at bounding box center [328, 656] width 73 height 603
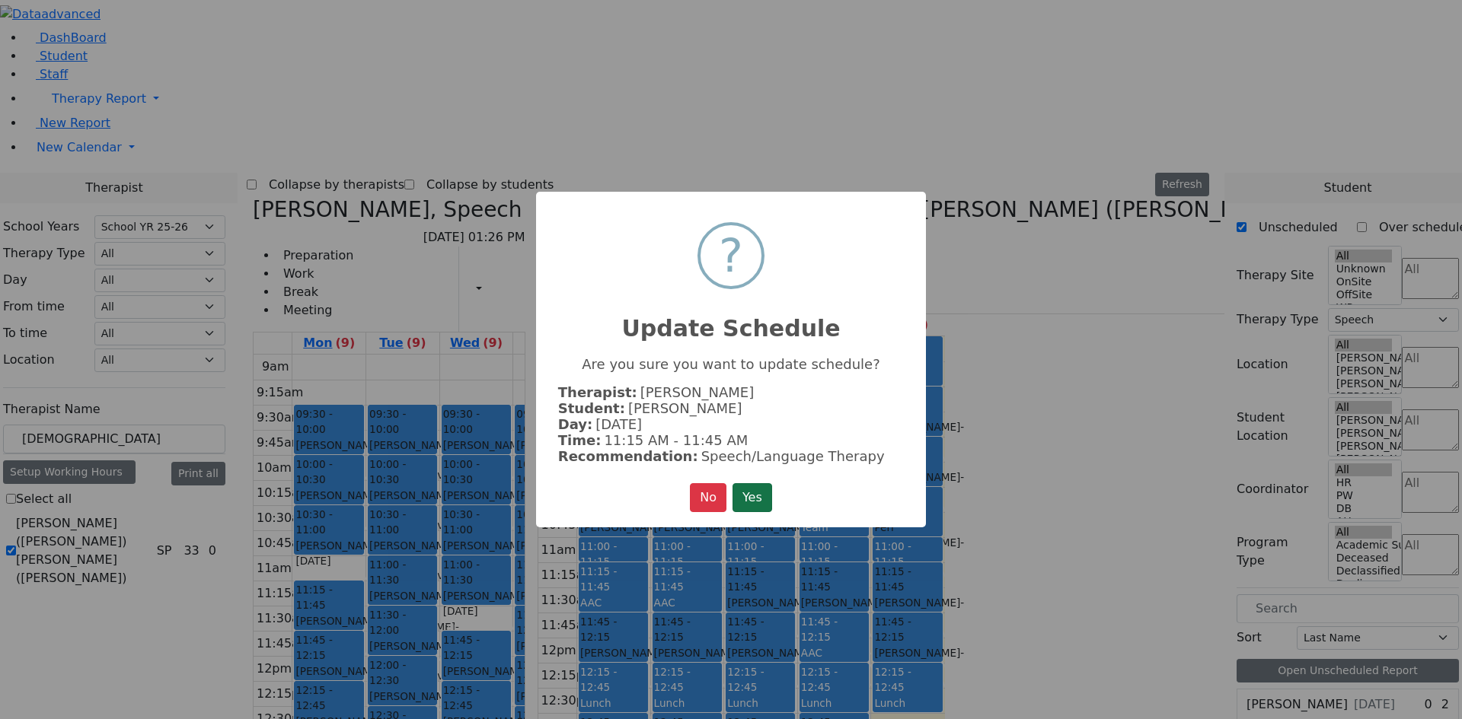
click at [752, 495] on button "Yes" at bounding box center [752, 497] width 40 height 29
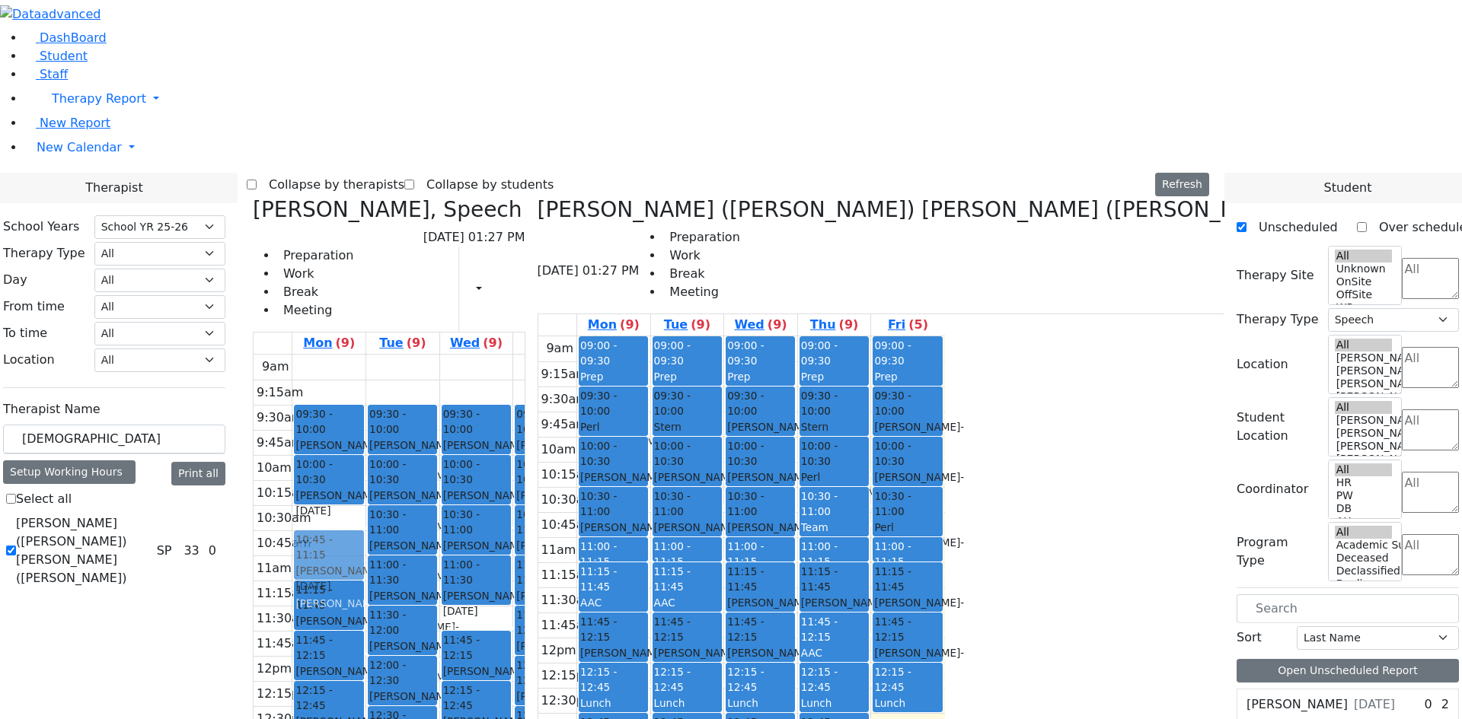
drag, startPoint x: 486, startPoint y: 276, endPoint x: 485, endPoint y: 294, distance: 18.3
click at [365, 355] on div "09:30 - 10:00 [PERSON_NAME] - [DATE] [PERSON_NAME] 10:00 - 10:30 [PERSON_NAME] …" at bounding box center [328, 656] width 73 height 603
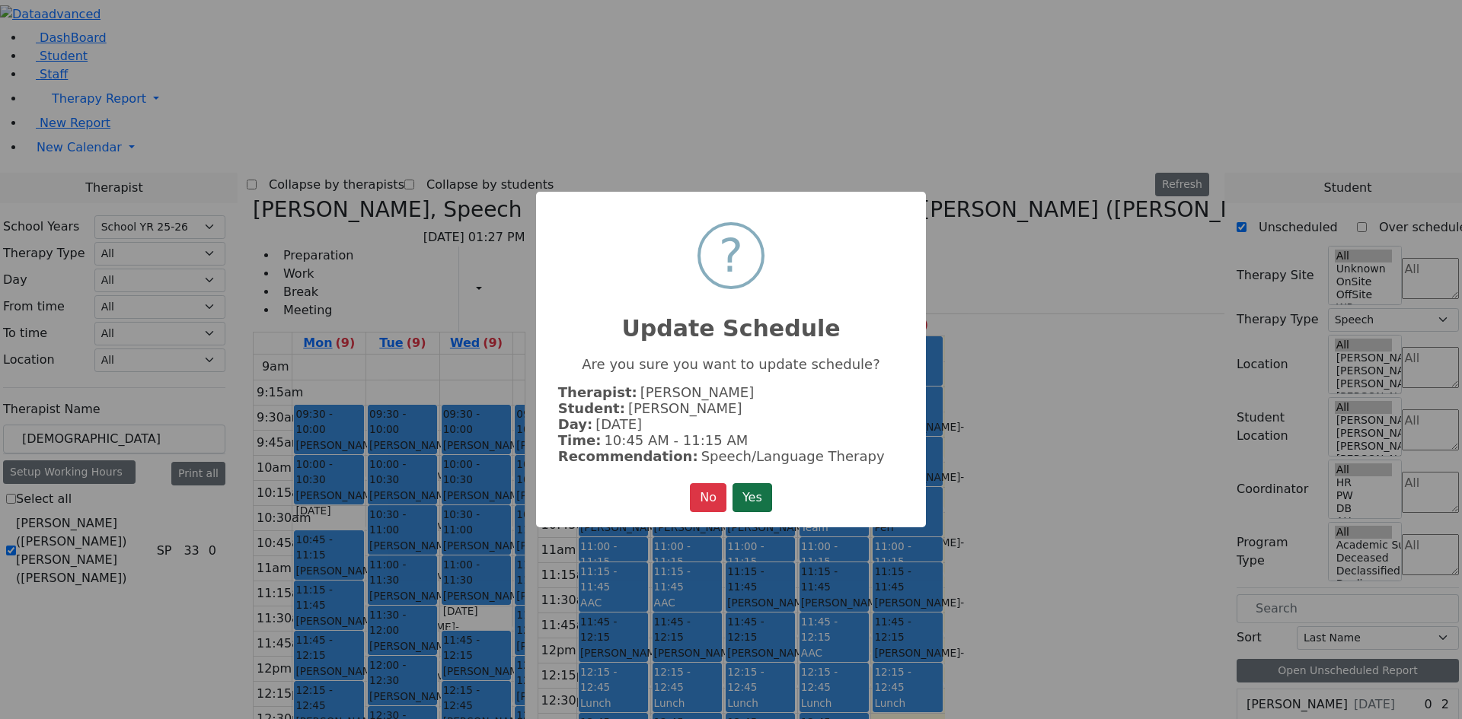
click at [752, 490] on button "Yes" at bounding box center [752, 497] width 40 height 29
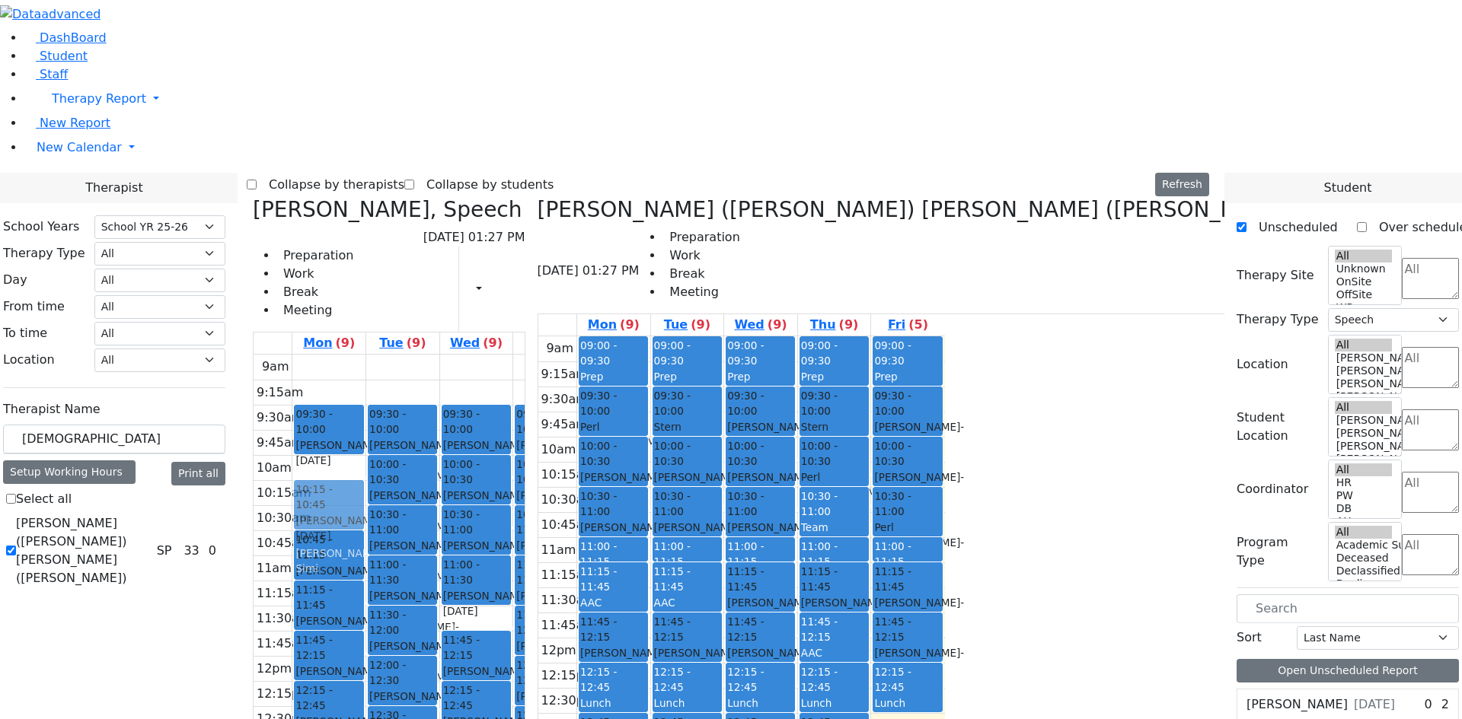
drag, startPoint x: 480, startPoint y: 228, endPoint x: 480, endPoint y: 238, distance: 9.1
click at [365, 355] on div "09:30 - 10:00 [PERSON_NAME] - [DATE] [PERSON_NAME] 10:00 - 10:30 [PERSON_NAME] …" at bounding box center [328, 656] width 73 height 603
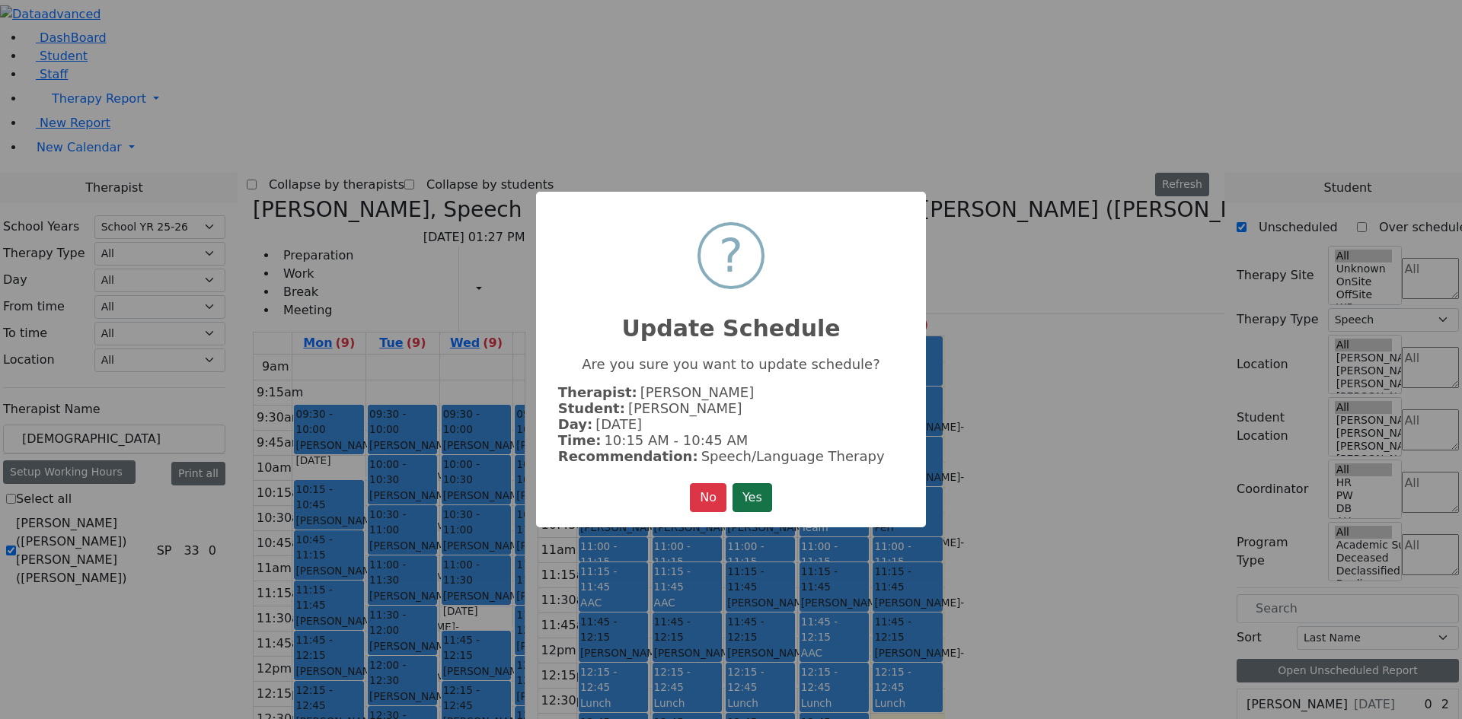
click at [748, 483] on button "Yes" at bounding box center [752, 497] width 40 height 29
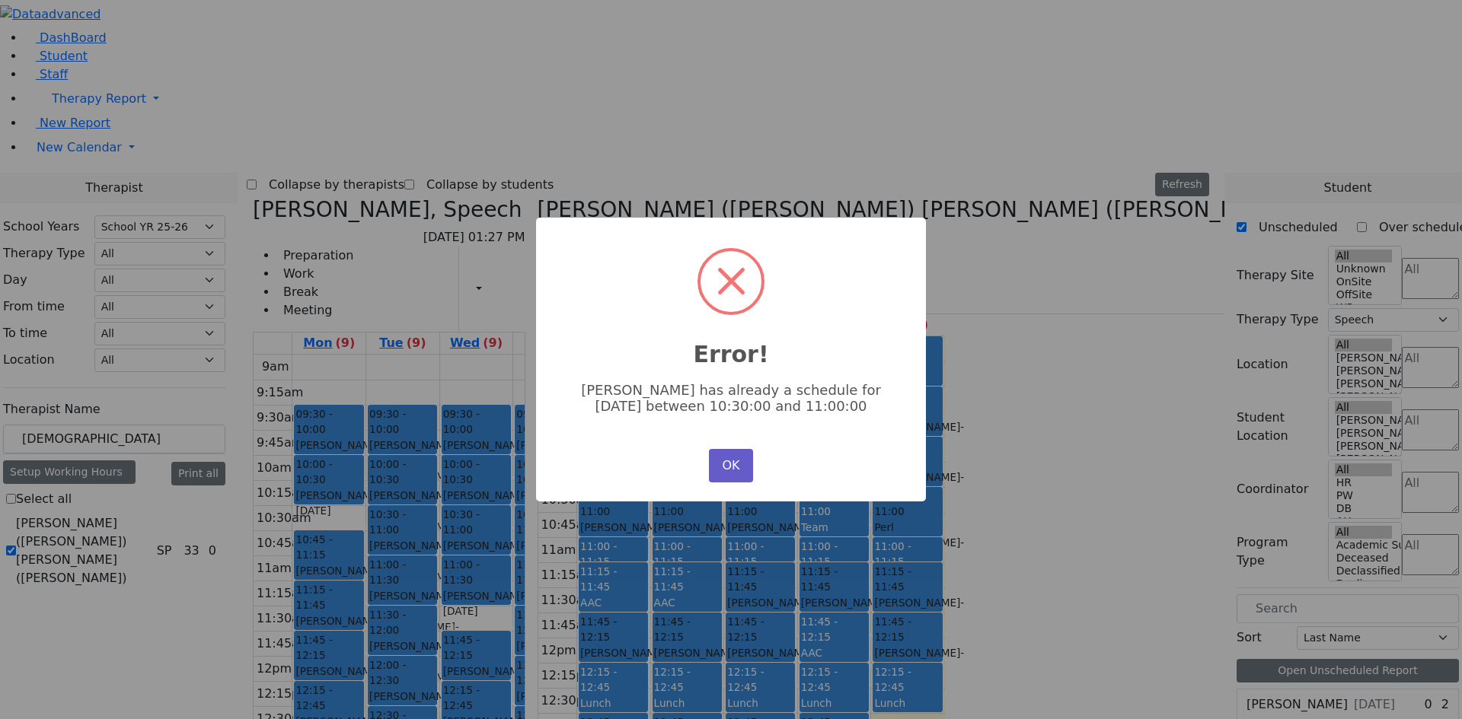
click at [741, 467] on button "OK" at bounding box center [731, 465] width 44 height 33
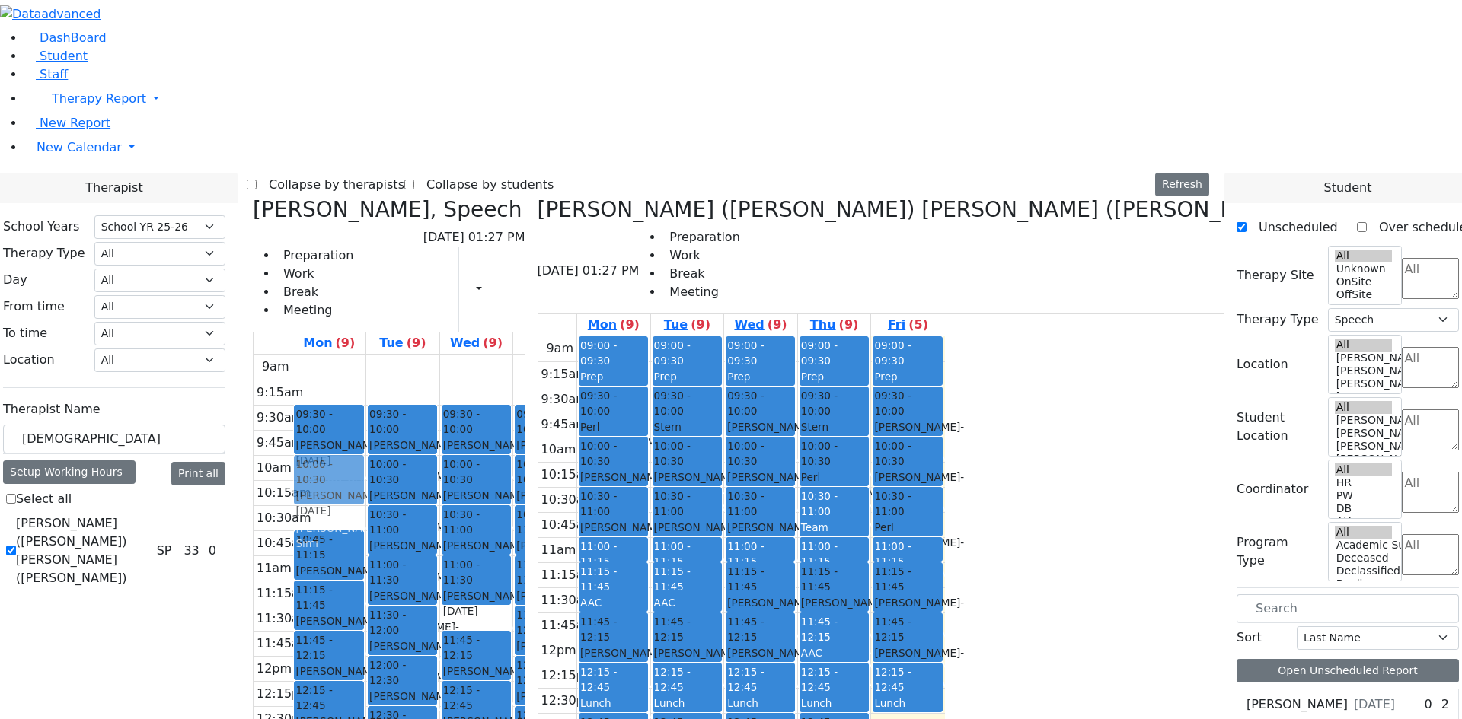
click at [365, 355] on div "09:30 - 10:00 [PERSON_NAME] - [DATE] [PERSON_NAME] 10:00 - 10:30 [PERSON_NAME] …" at bounding box center [328, 656] width 73 height 603
click at [660, 355] on div "9am 9:15am 9:30am 9:45am 10am 10:15am 10:30am 10:45am 11am 11:15am 11:30am 11:4…" at bounding box center [457, 656] width 407 height 603
click at [365, 355] on div "09:30 - 10:00 [PERSON_NAME] - [DATE] [PERSON_NAME] 10:00 - 10:30 [PERSON_NAME] …" at bounding box center [328, 656] width 73 height 603
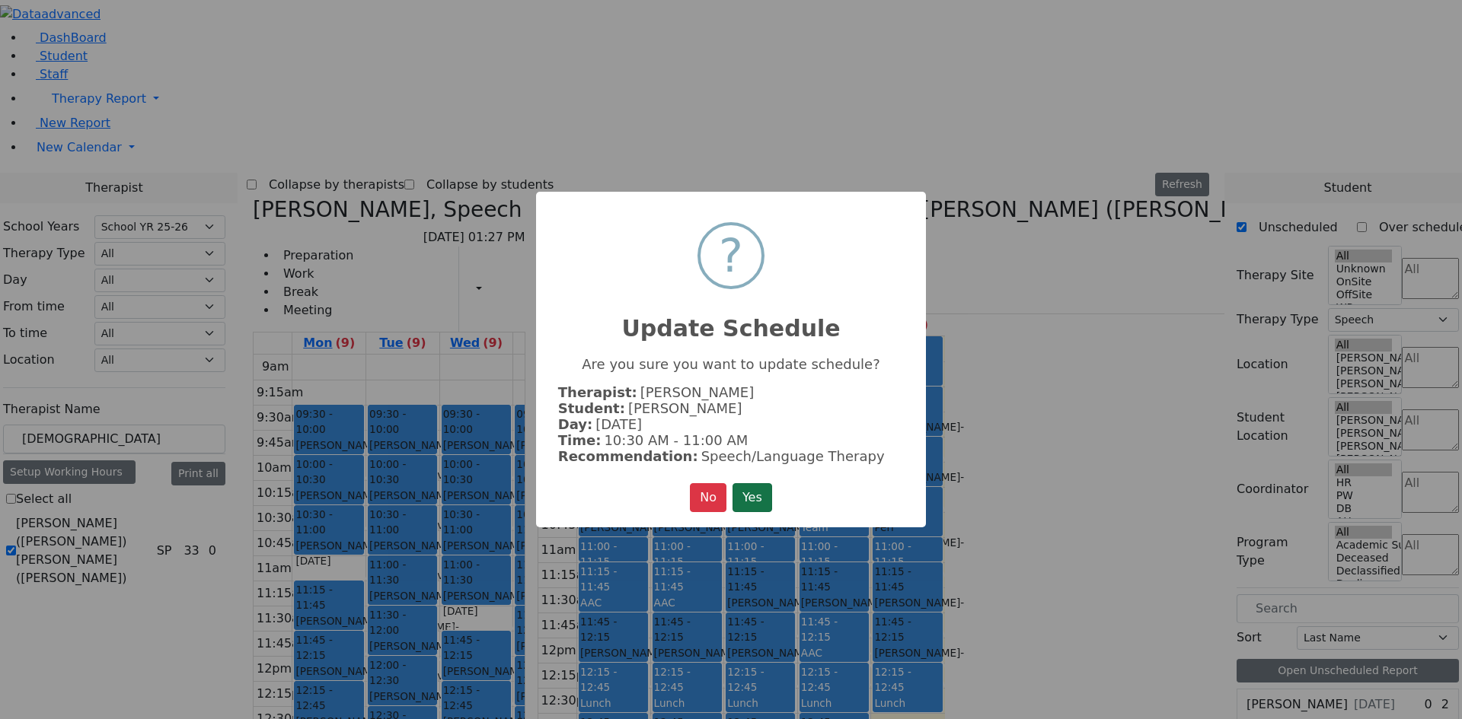
click at [742, 490] on button "Yes" at bounding box center [752, 497] width 40 height 29
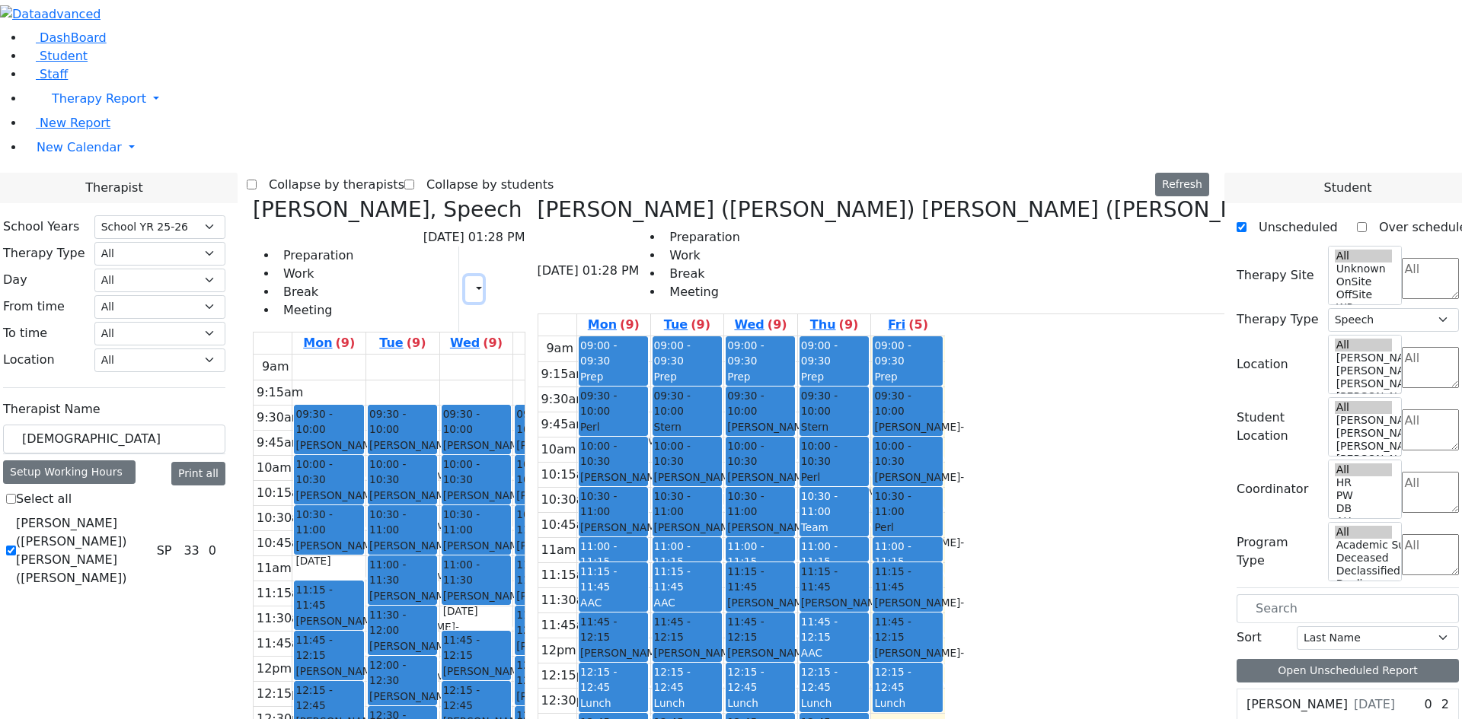
click at [482, 276] on button "button" at bounding box center [473, 289] width 17 height 26
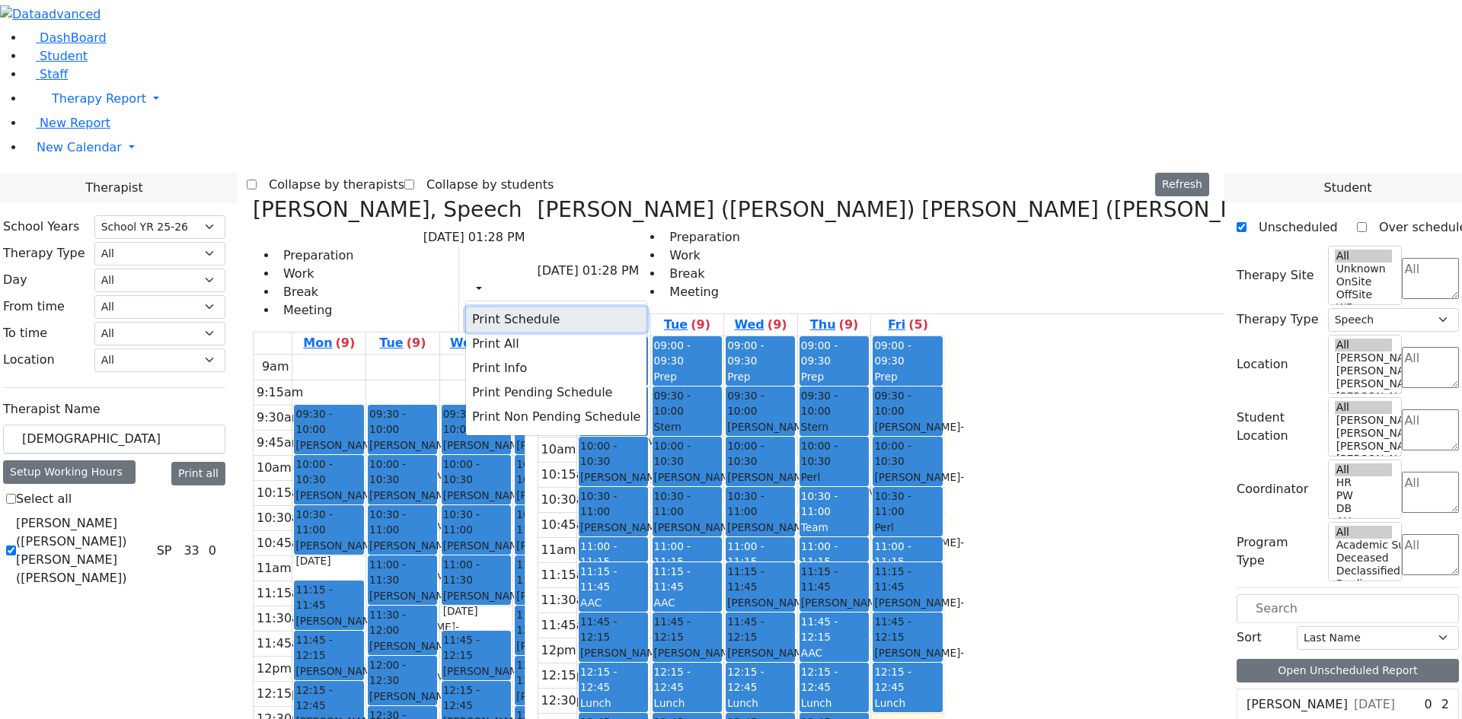
click at [646, 308] on button "Print Schedule" at bounding box center [556, 320] width 180 height 24
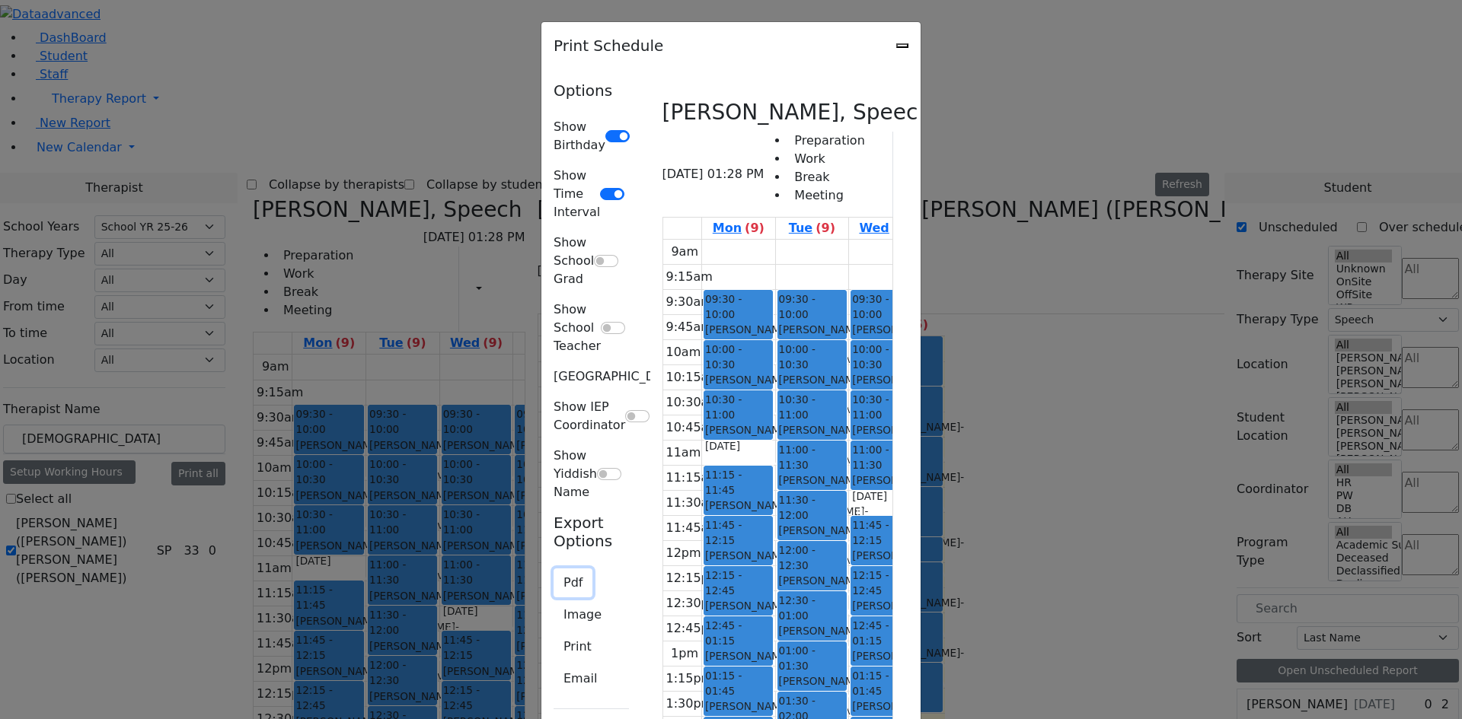
click at [553, 569] on button "Pdf" at bounding box center [572, 583] width 39 height 29
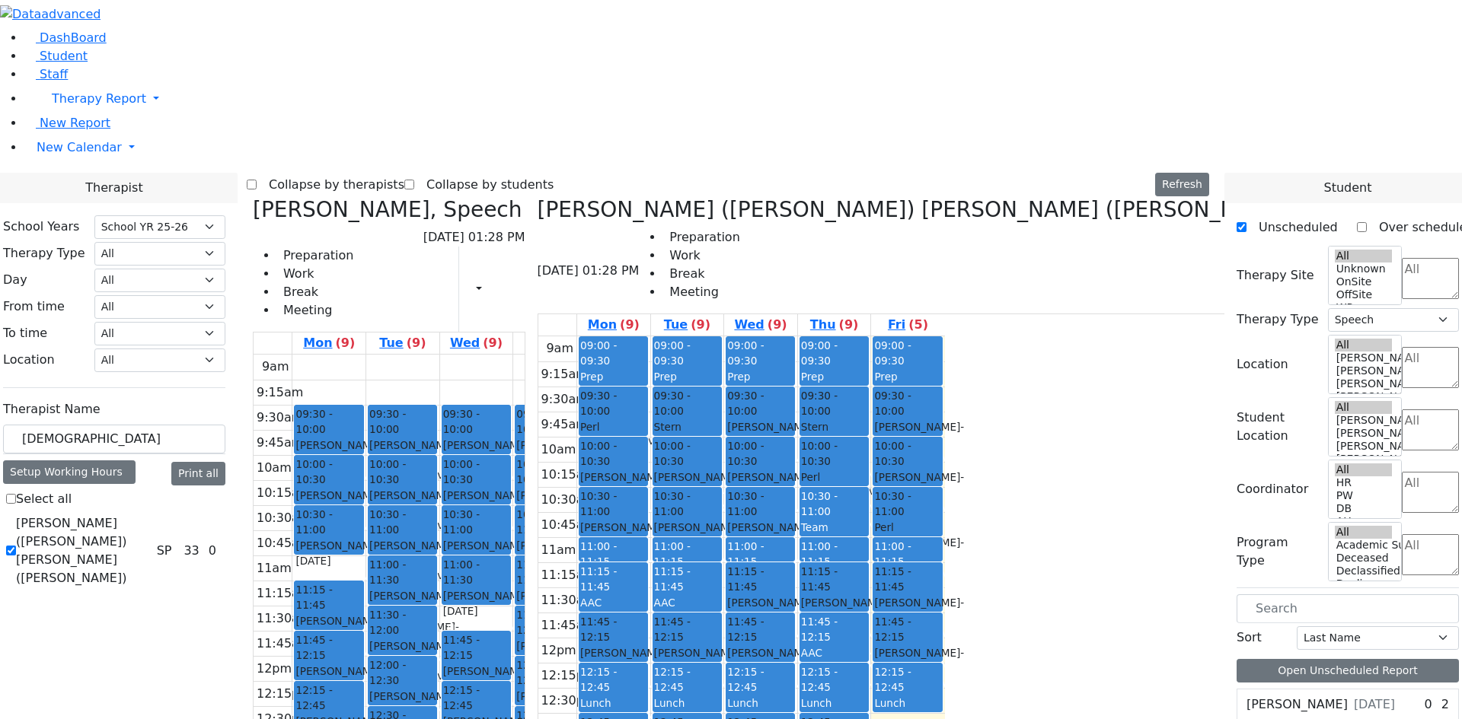
click at [409, 197] on h3 "[PERSON_NAME], Speech" at bounding box center [387, 210] width 269 height 26
click at [253, 197] on icon at bounding box center [253, 209] width 0 height 25
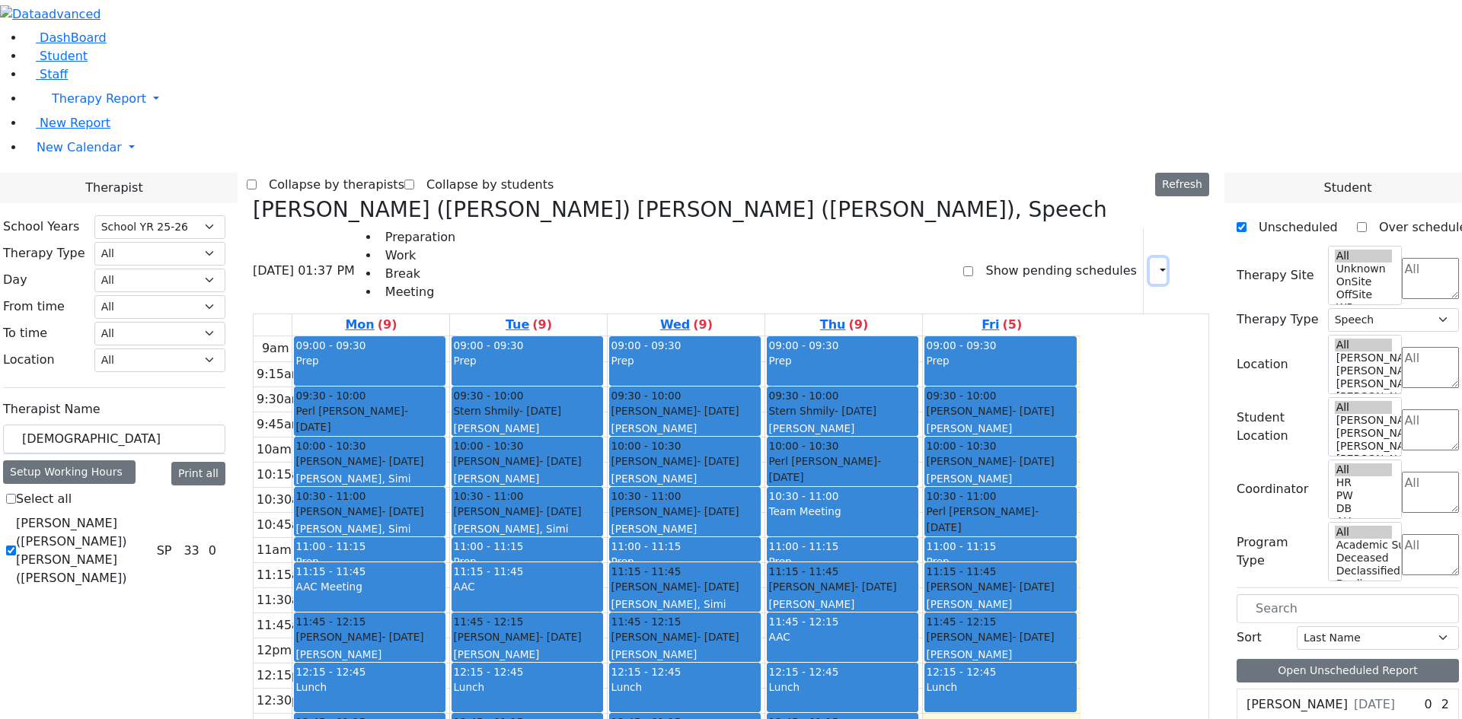
click at [1151, 258] on button "button" at bounding box center [1158, 271] width 17 height 26
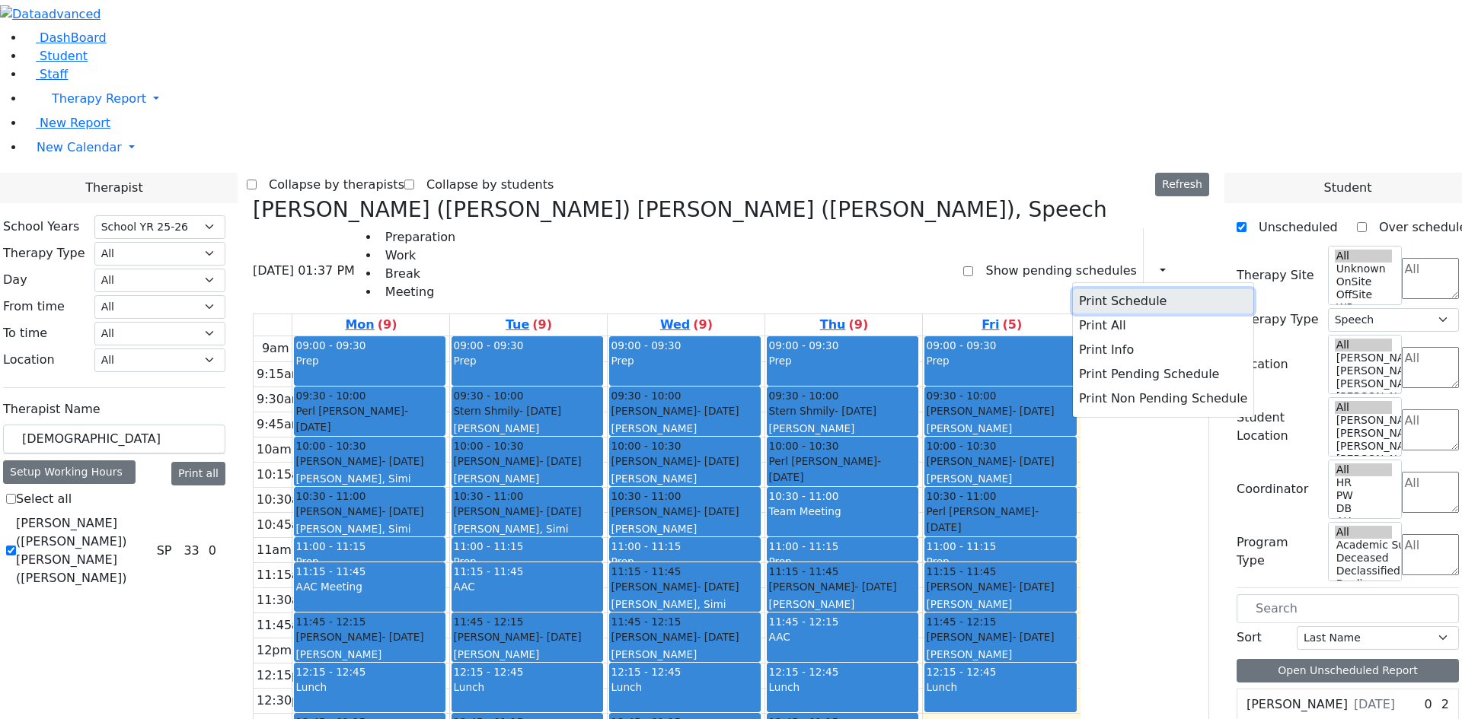
click at [1121, 289] on button "Print Schedule" at bounding box center [1163, 301] width 180 height 24
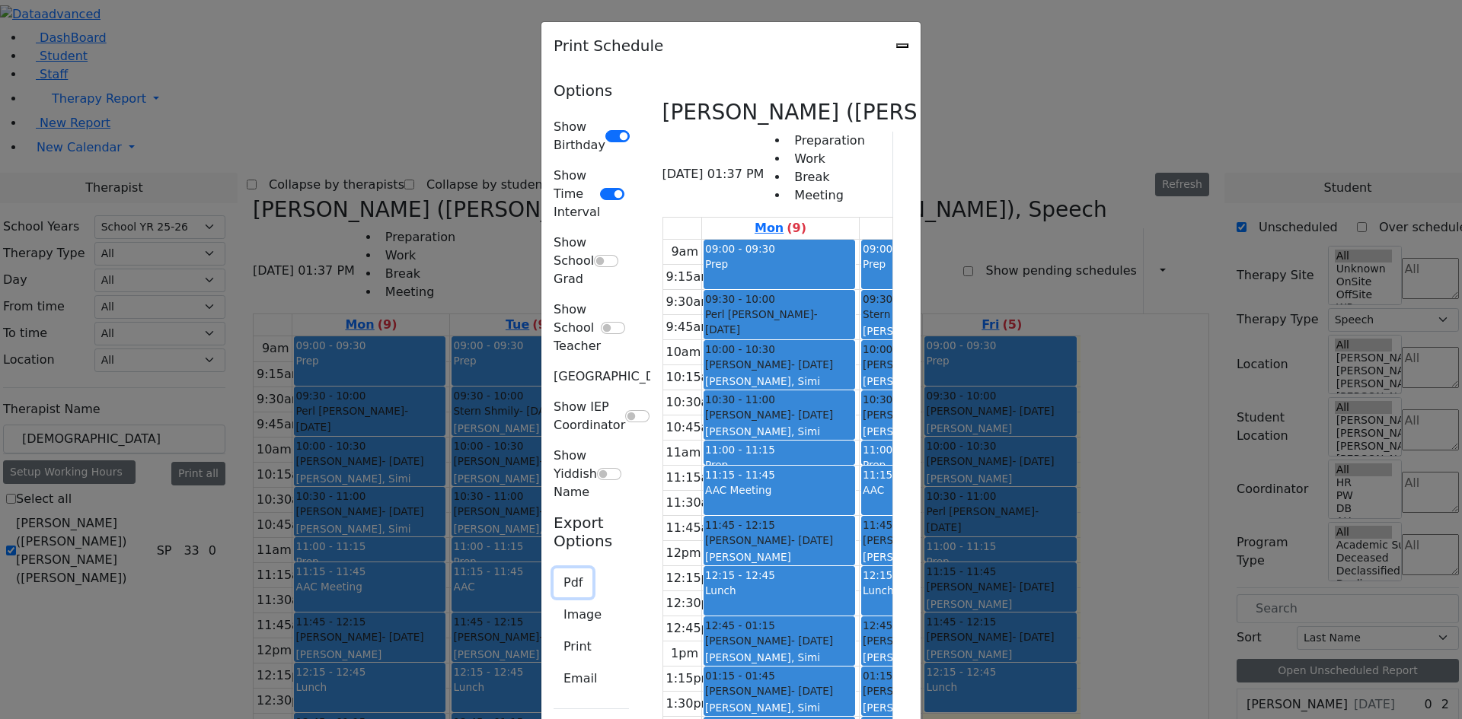
click at [553, 569] on button "Pdf" at bounding box center [572, 583] width 39 height 29
